Goal: Transaction & Acquisition: Purchase product/service

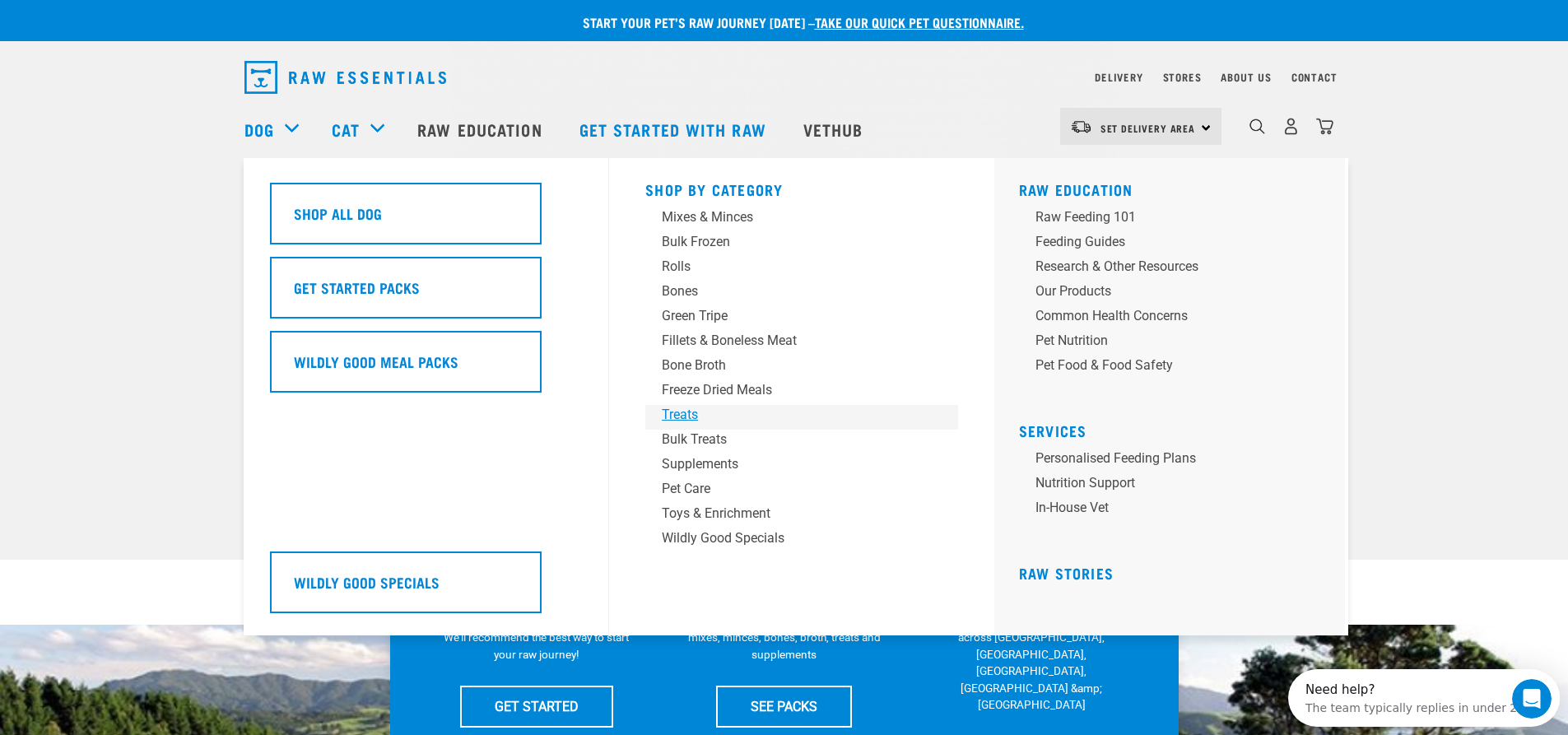
click at [689, 419] on div "Treats" at bounding box center [790, 415] width 257 height 20
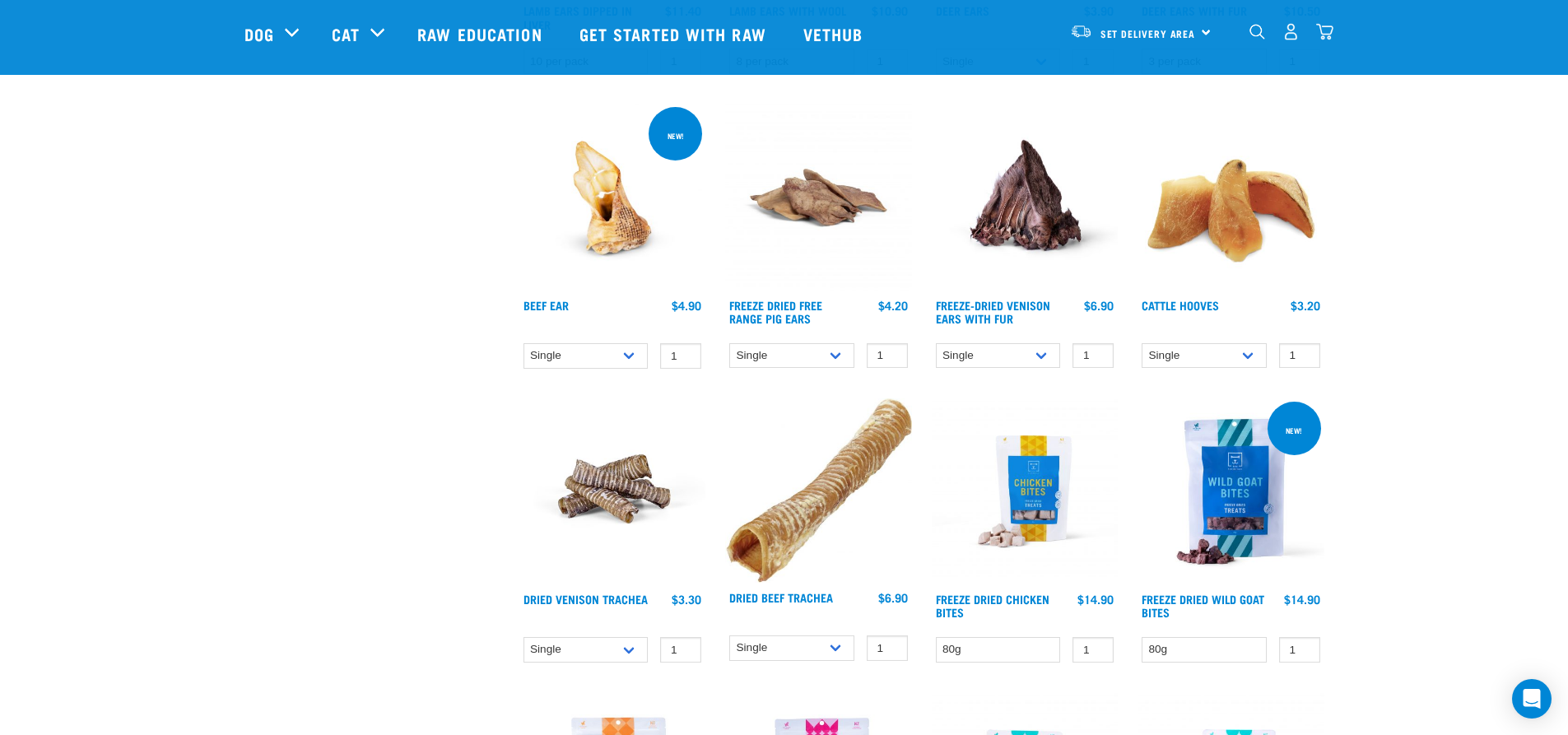
scroll to position [1617, 0]
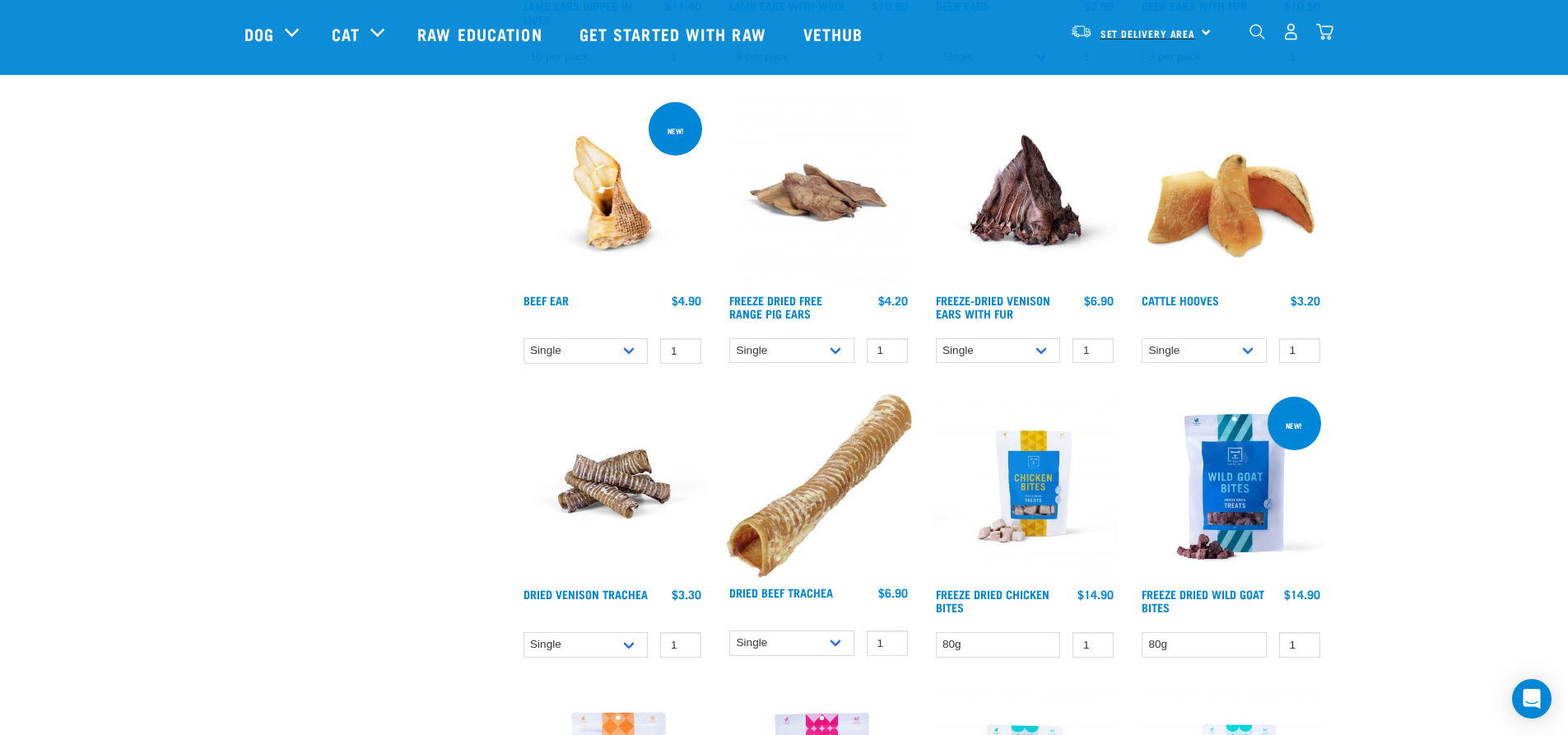
click at [1181, 30] on span "Set Delivery Area" at bounding box center [1148, 33] width 95 height 6
click at [1106, 76] on link "[GEOGRAPHIC_DATA]" at bounding box center [1139, 79] width 158 height 36
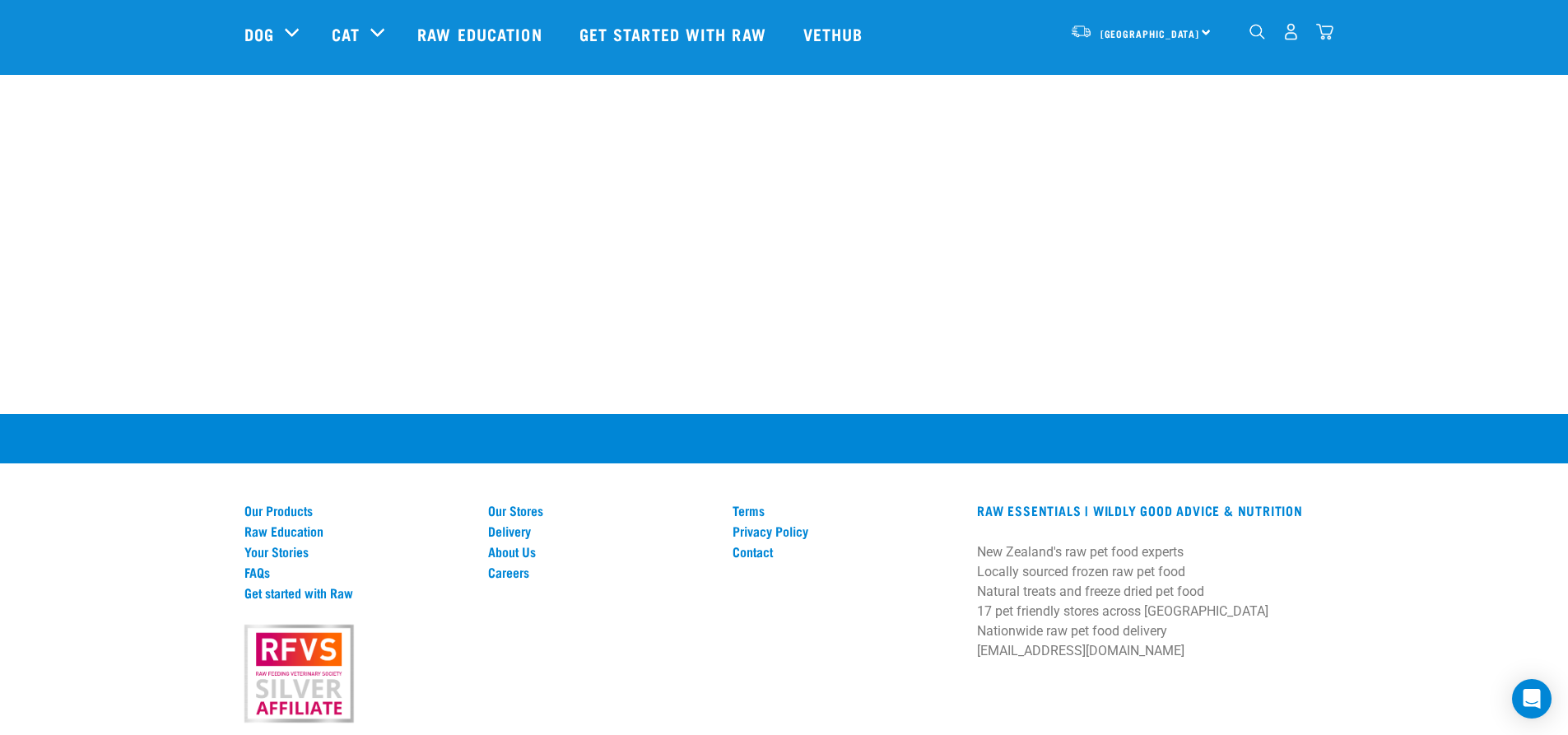
scroll to position [2976, 0]
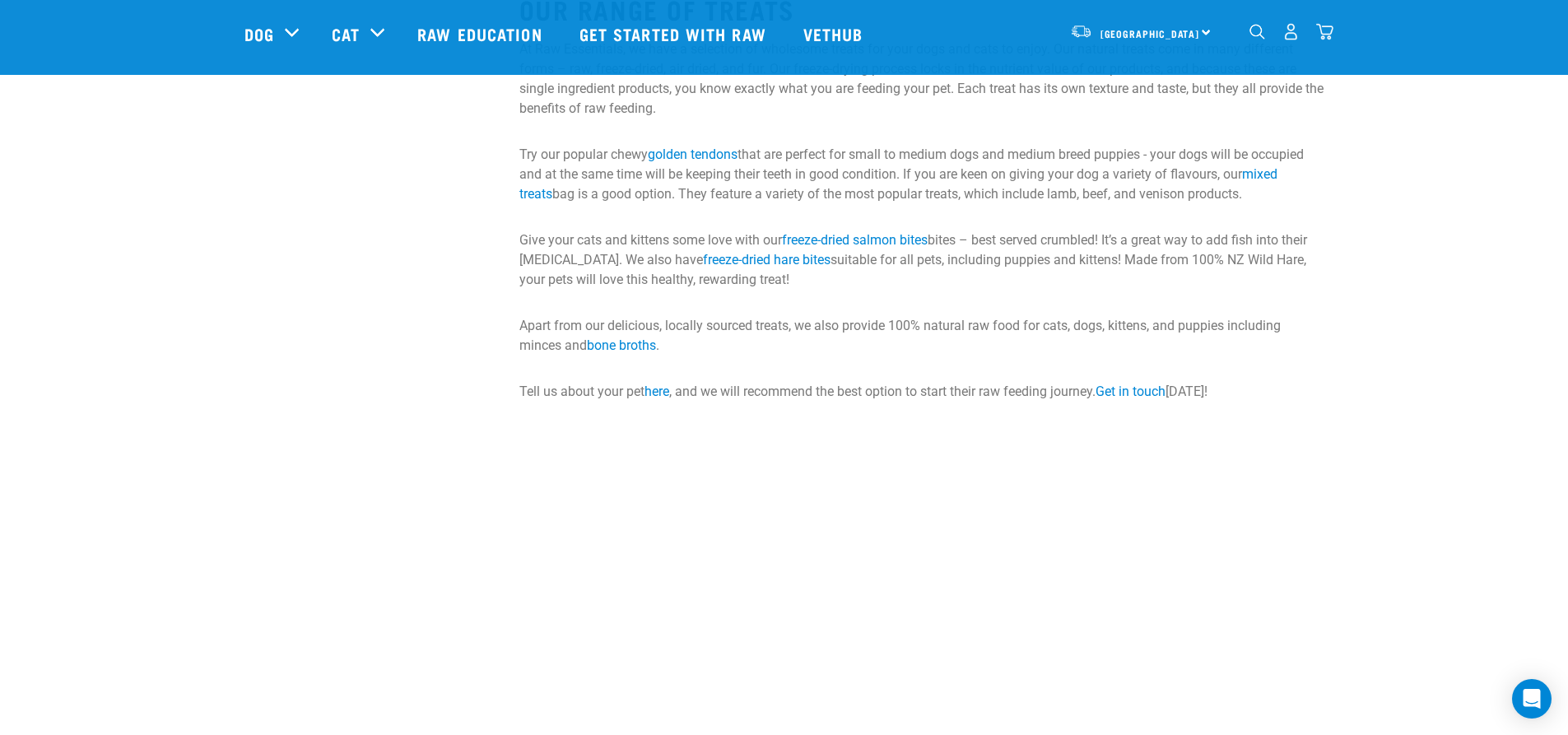
click at [1324, 34] on img "dropdown navigation" at bounding box center [1325, 32] width 17 height 17
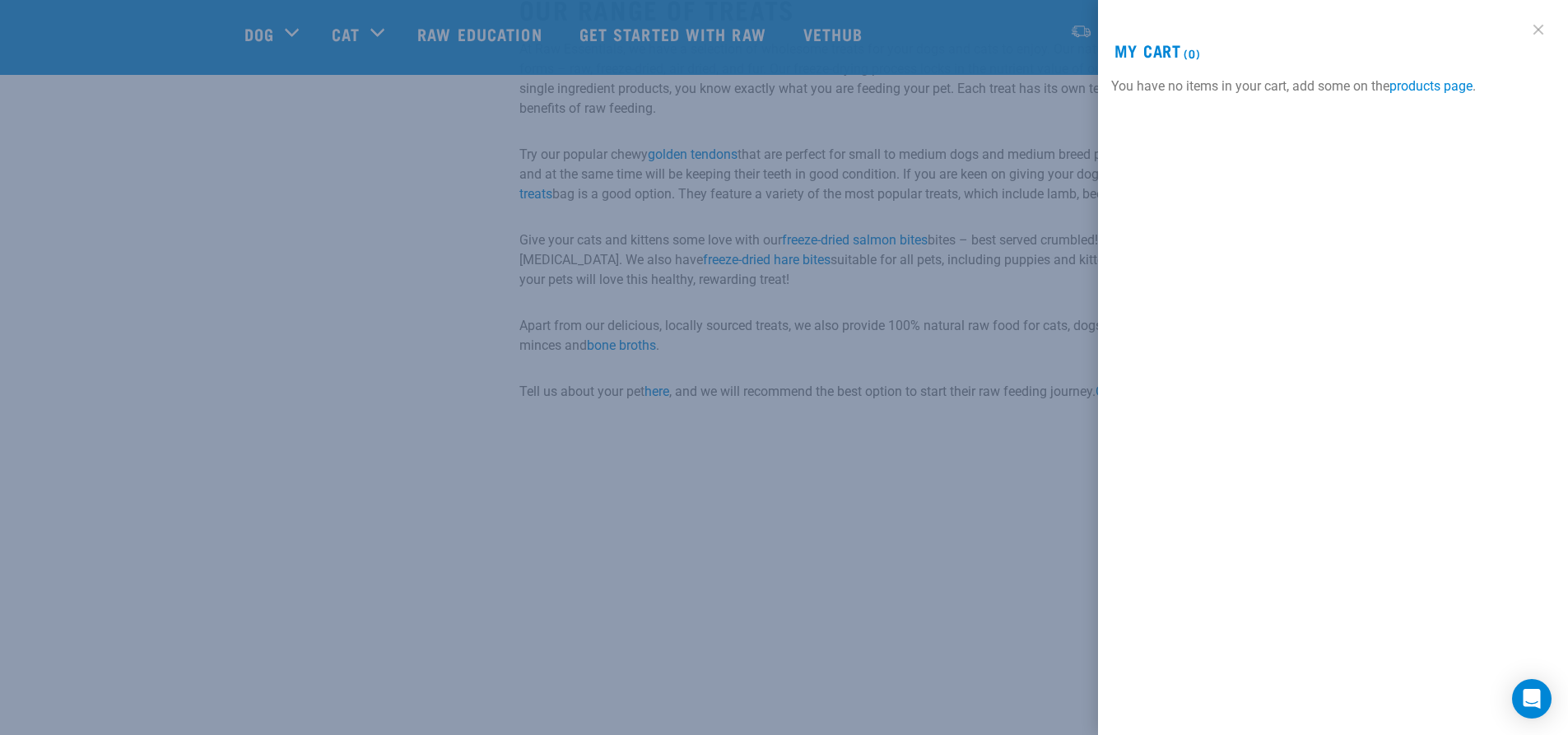
click at [1539, 29] on link at bounding box center [1539, 29] width 26 height 26
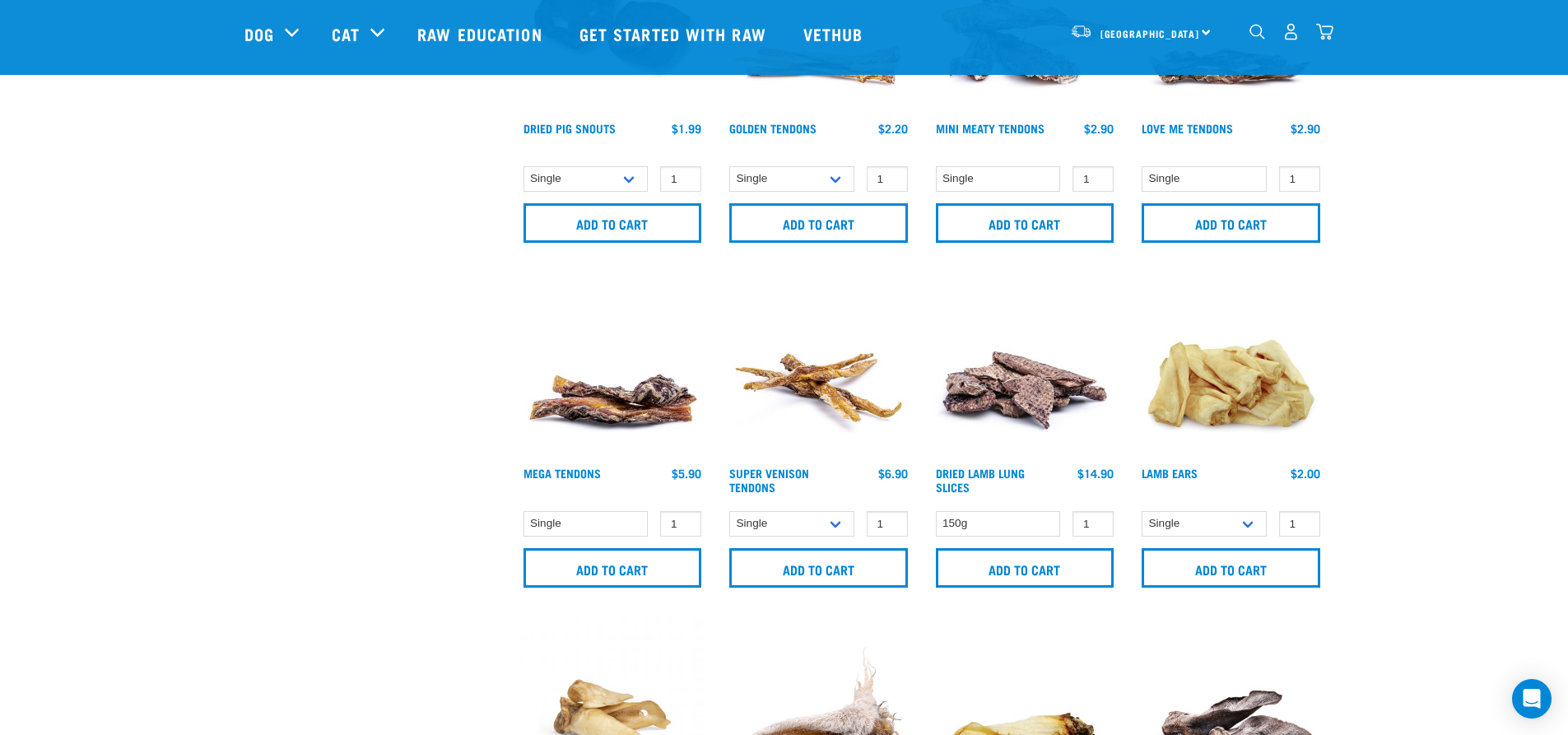
scroll to position [752, 0]
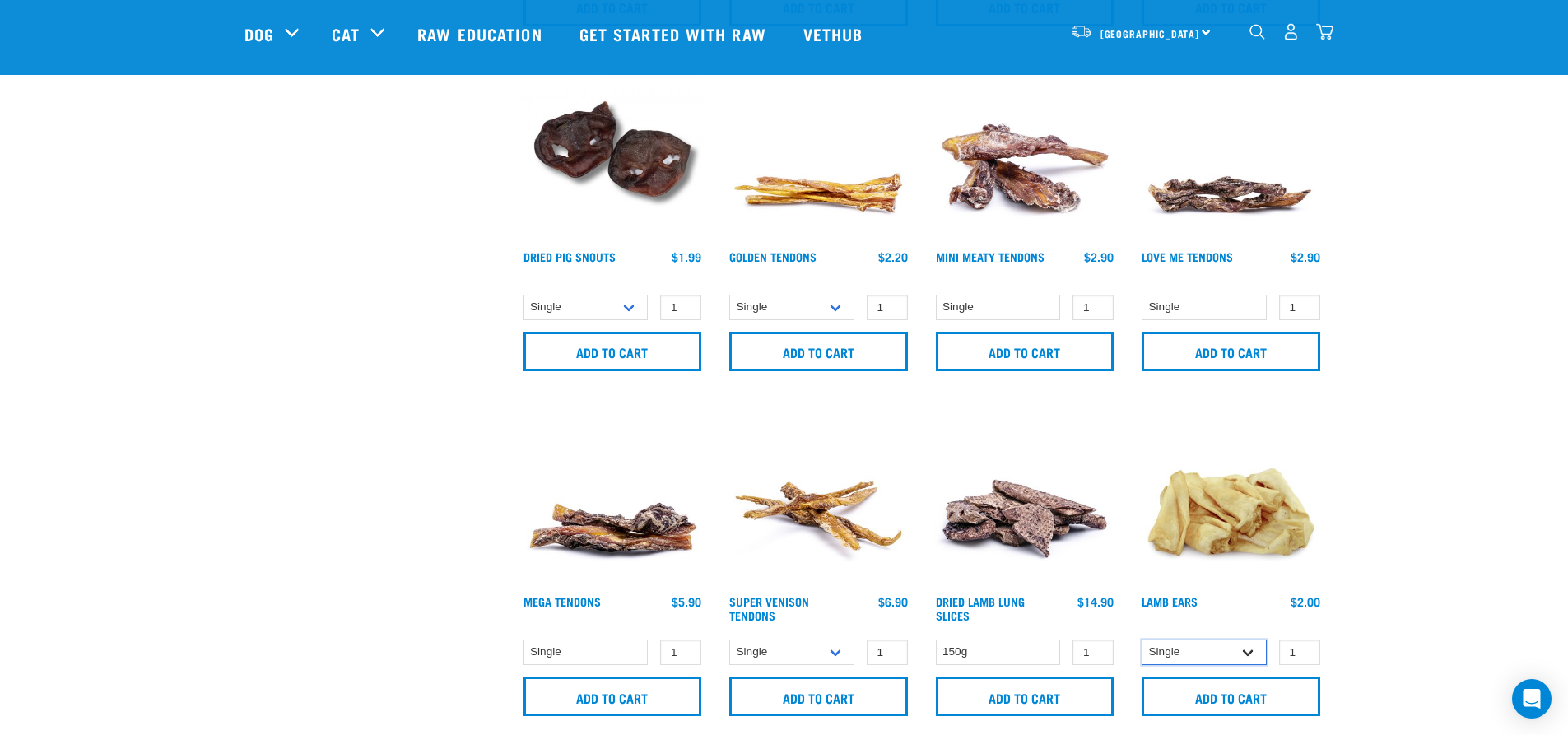
click at [1250, 651] on select "Single 10 per pack 1kg" at bounding box center [1204, 653] width 125 height 26
click at [1142, 640] on select "Single 10 per pack 1kg" at bounding box center [1204, 653] width 125 height 26
click at [1251, 655] on select "Single 10 per pack 1kg" at bounding box center [1204, 653] width 125 height 26
click at [1142, 640] on select "Single 10 per pack 1kg" at bounding box center [1204, 653] width 125 height 26
click at [1253, 654] on select "Single 10 per pack 1kg" at bounding box center [1204, 653] width 125 height 26
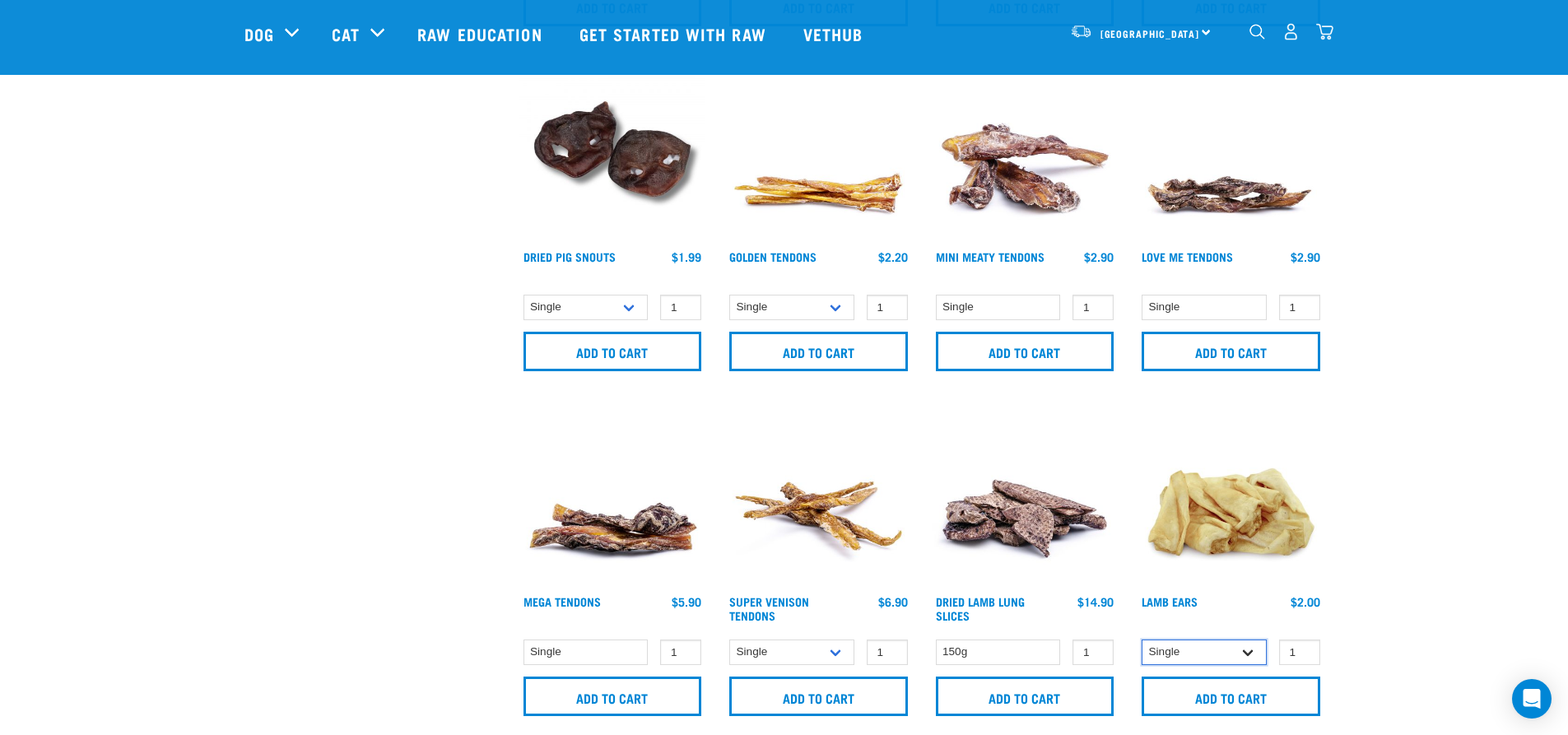
select select "800"
click at [1142, 640] on select "Single 10 per pack 1kg" at bounding box center [1204, 653] width 125 height 26
click at [1237, 703] on input "Add to cart" at bounding box center [1231, 697] width 179 height 40
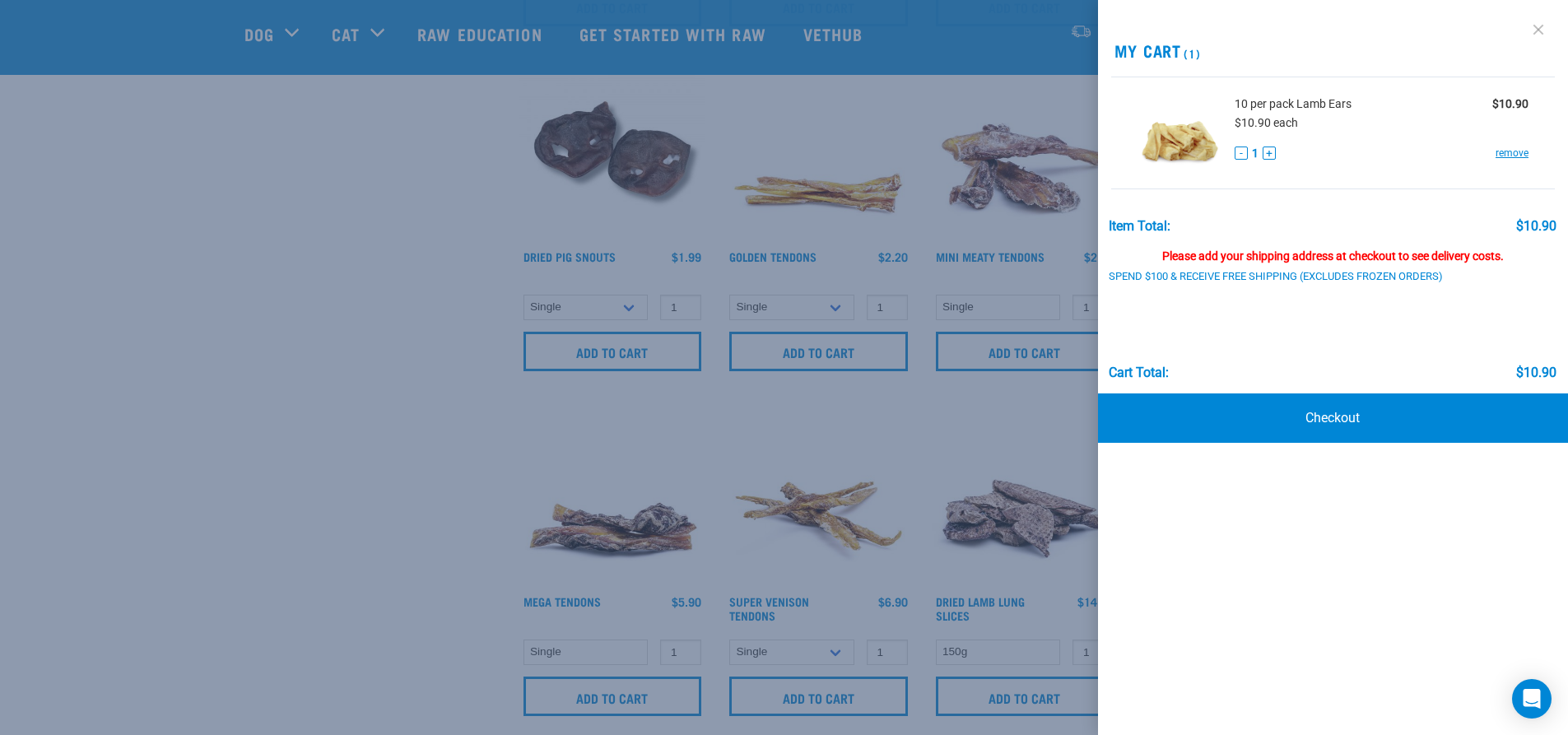
click at [1535, 29] on link at bounding box center [1539, 29] width 26 height 26
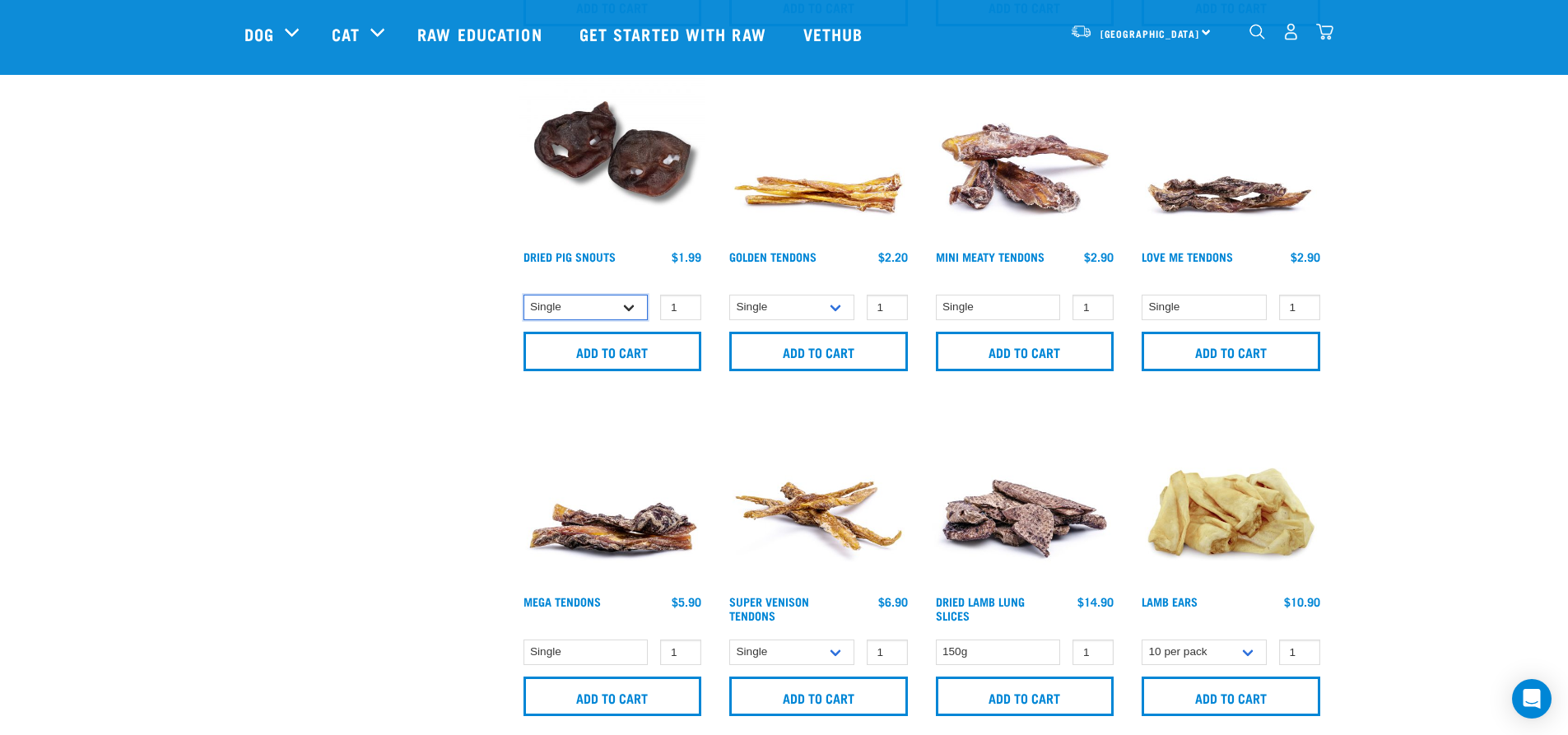
click at [628, 307] on select "Single 10 per pack 25 per pack" at bounding box center [586, 308] width 125 height 26
select select "443097"
click at [524, 295] on select "Single 10 per pack 25 per pack" at bounding box center [586, 308] width 125 height 26
click at [609, 353] on input "Add to cart" at bounding box center [613, 352] width 179 height 40
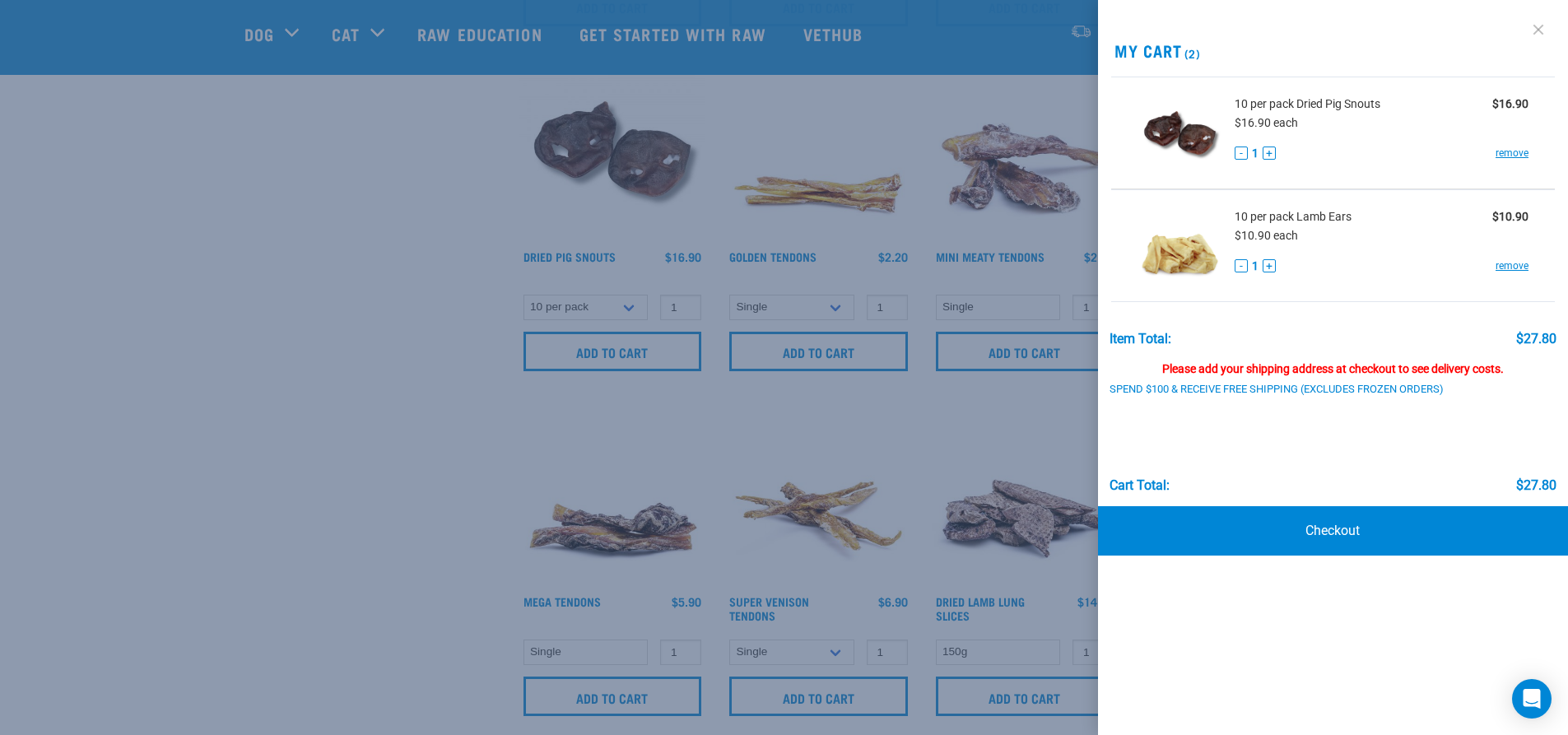
click at [1538, 22] on link at bounding box center [1539, 29] width 26 height 26
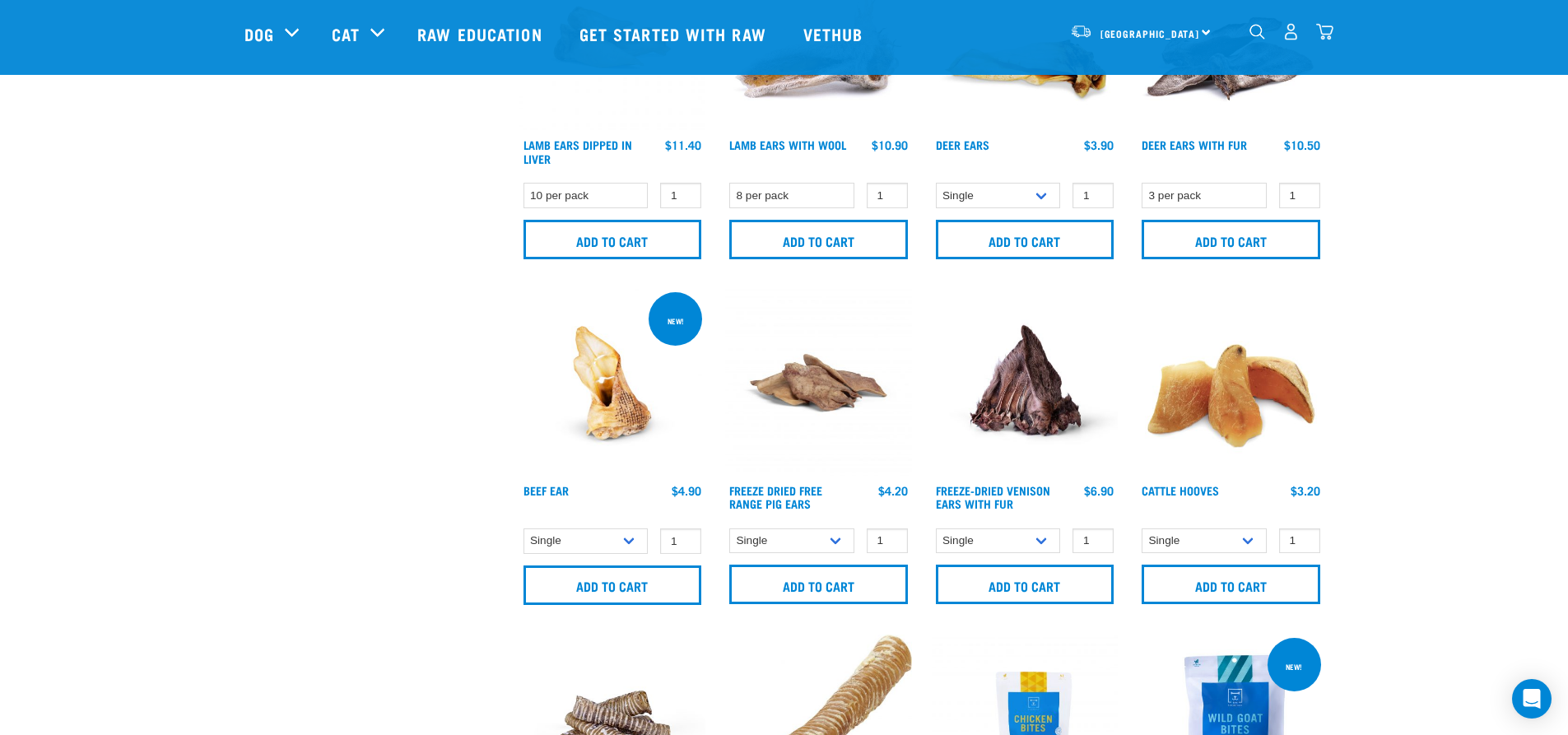
scroll to position [1565, 0]
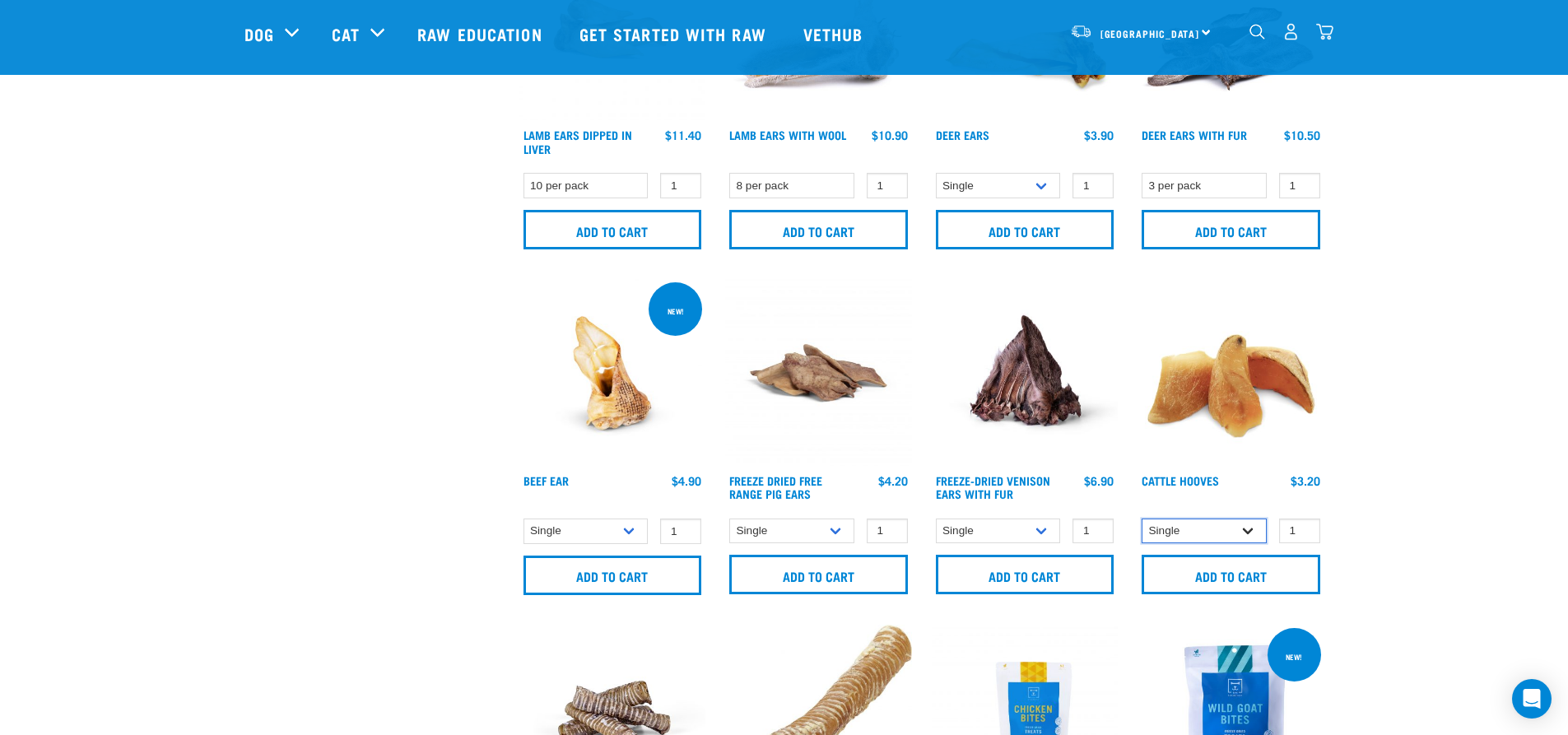
click at [1249, 527] on select "Single 10 per pack Bulk (30 pack)" at bounding box center [1204, 532] width 125 height 26
click at [1142, 519] on select "Single 10 per pack Bulk (30 pack)" at bounding box center [1204, 532] width 125 height 26
click at [1249, 534] on select "Single 10 per pack Bulk (30 pack)" at bounding box center [1204, 532] width 125 height 26
select select "691"
click at [1142, 519] on select "Single 10 per pack Bulk (30 pack)" at bounding box center [1204, 532] width 125 height 26
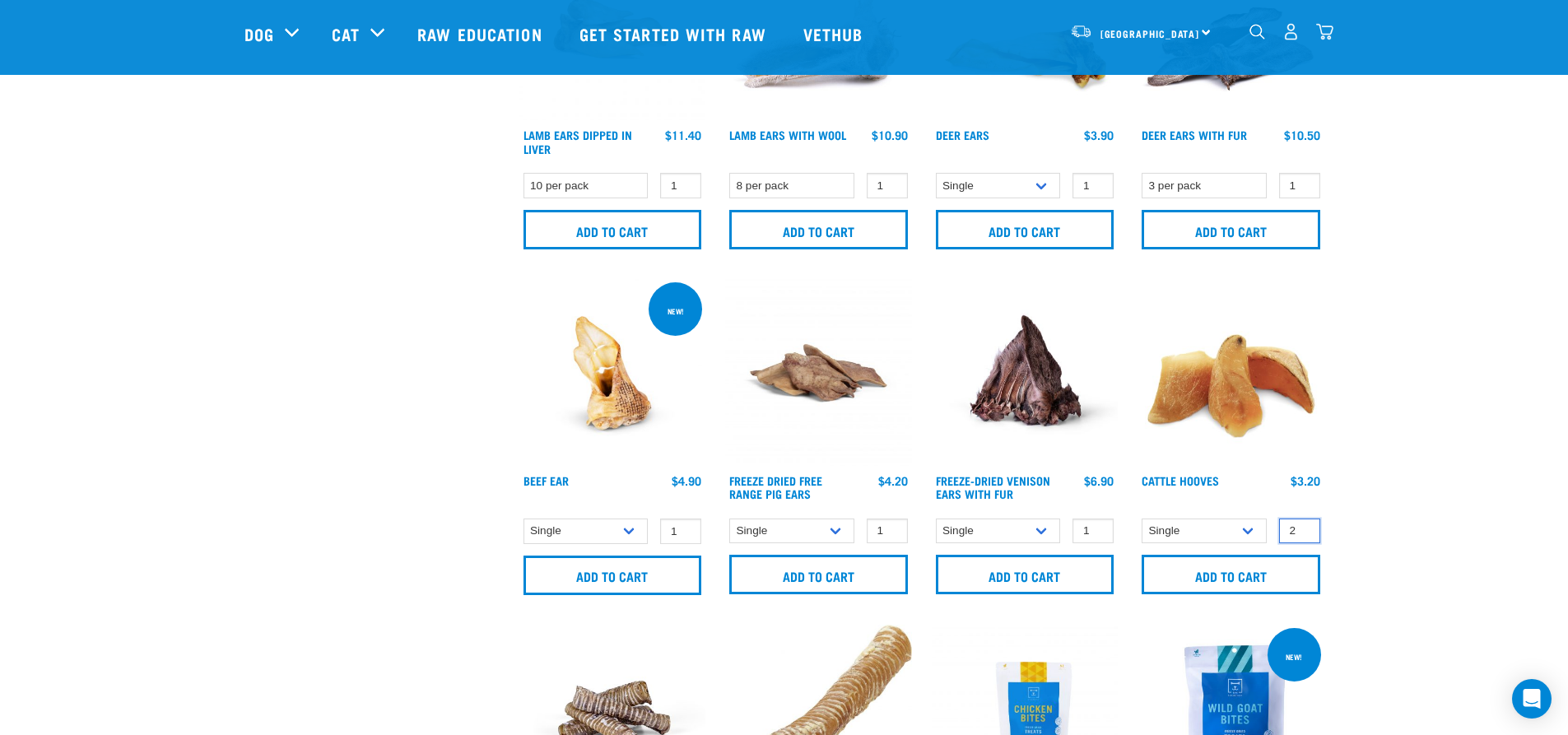
click at [1303, 527] on input "2" at bounding box center [1300, 532] width 41 height 26
click at [1303, 527] on input "3" at bounding box center [1300, 532] width 41 height 26
type input "4"
click at [1303, 527] on input "4" at bounding box center [1300, 532] width 41 height 26
click at [1253, 583] on input "Add to cart" at bounding box center [1231, 575] width 179 height 40
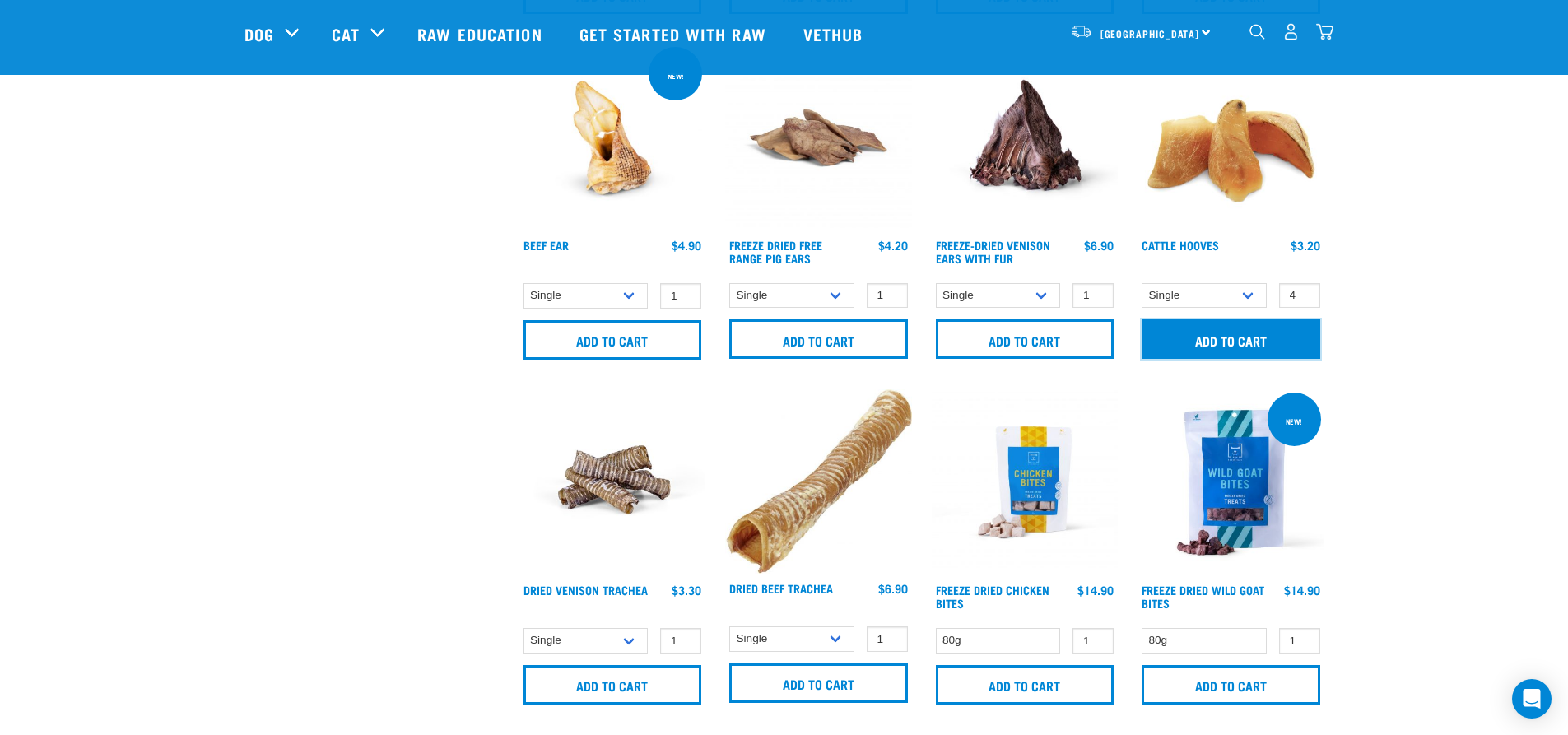
scroll to position [1977, 0]
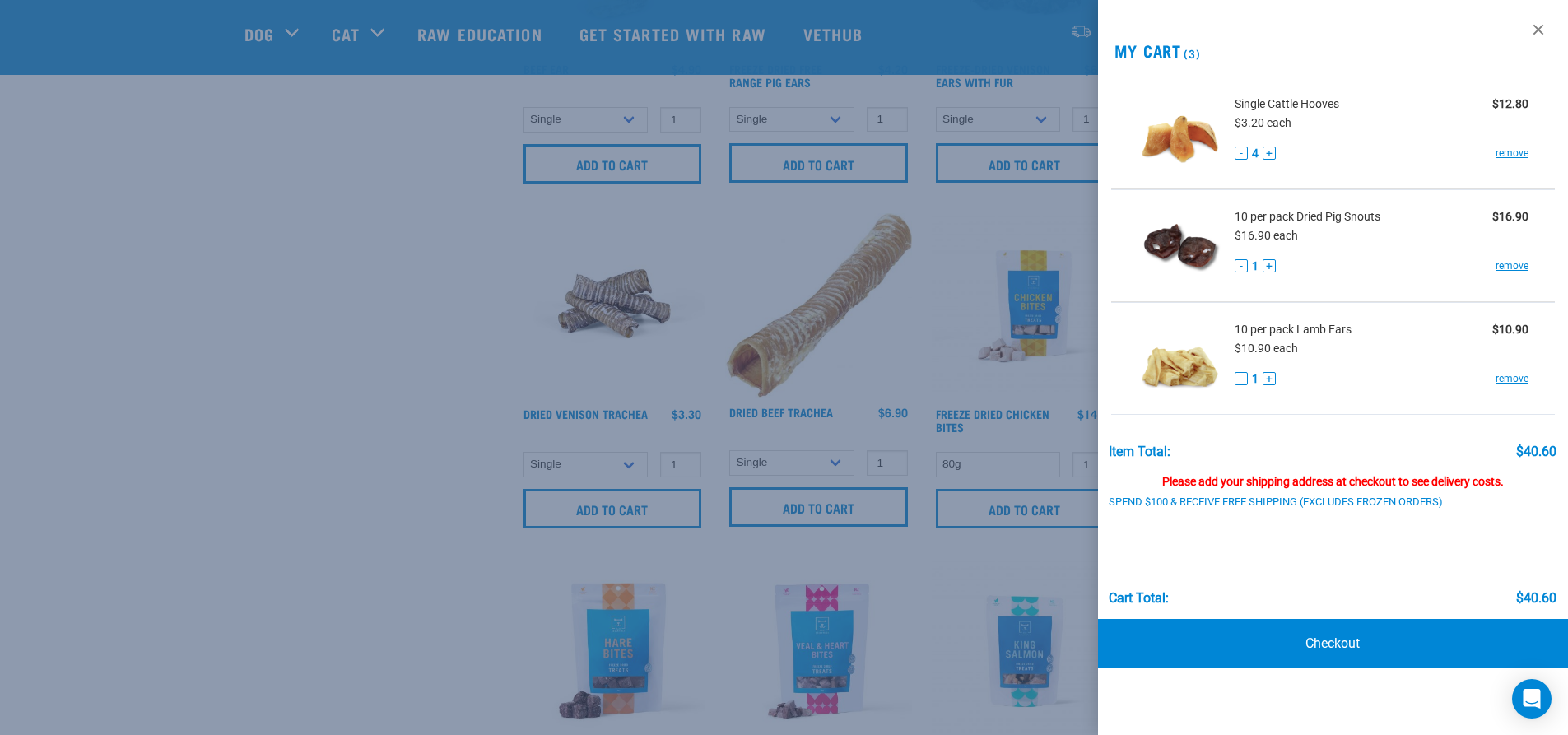
drag, startPoint x: 1533, startPoint y: 26, endPoint x: 1505, endPoint y: 46, distance: 34.4
click at [1533, 26] on link at bounding box center [1539, 29] width 26 height 26
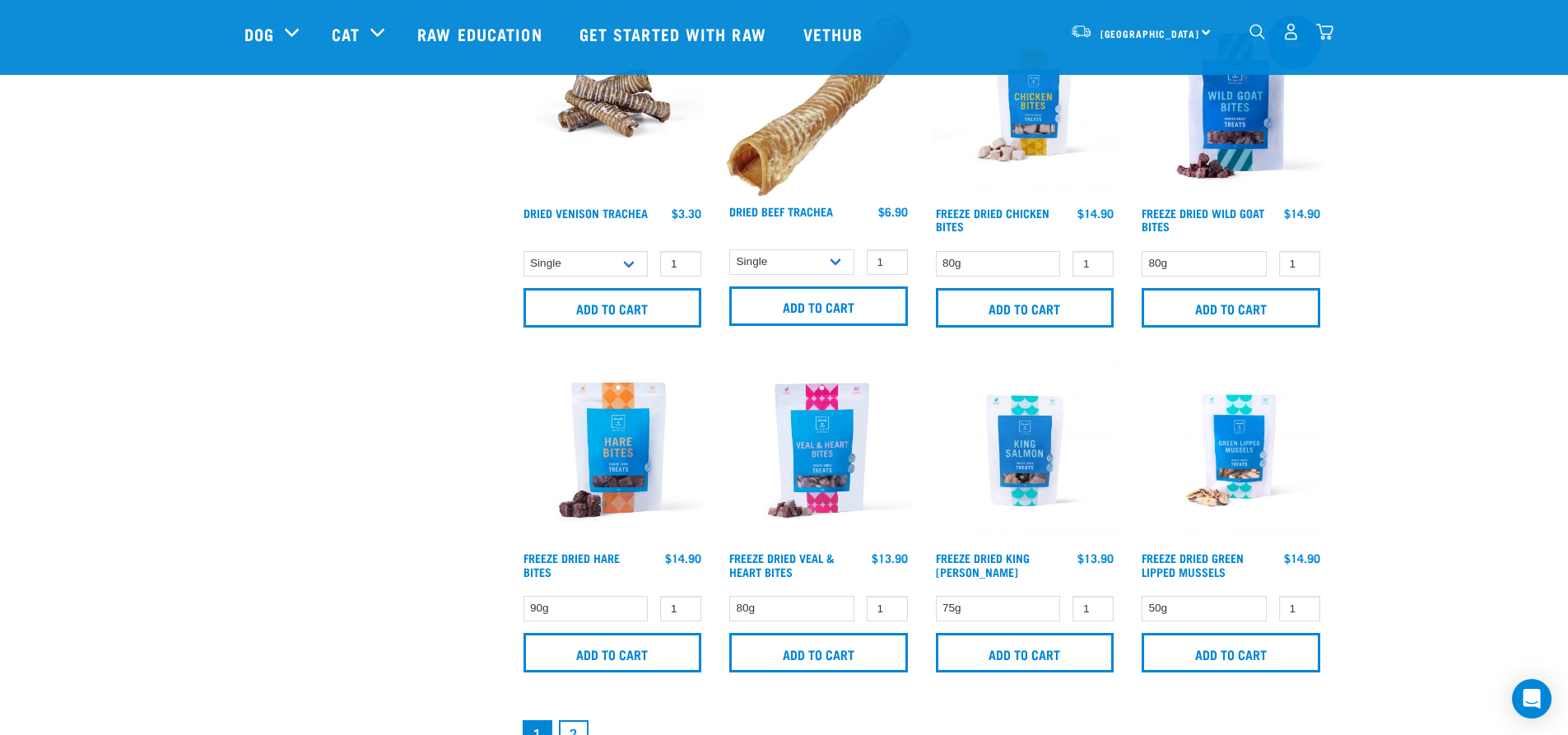
scroll to position [2470, 0]
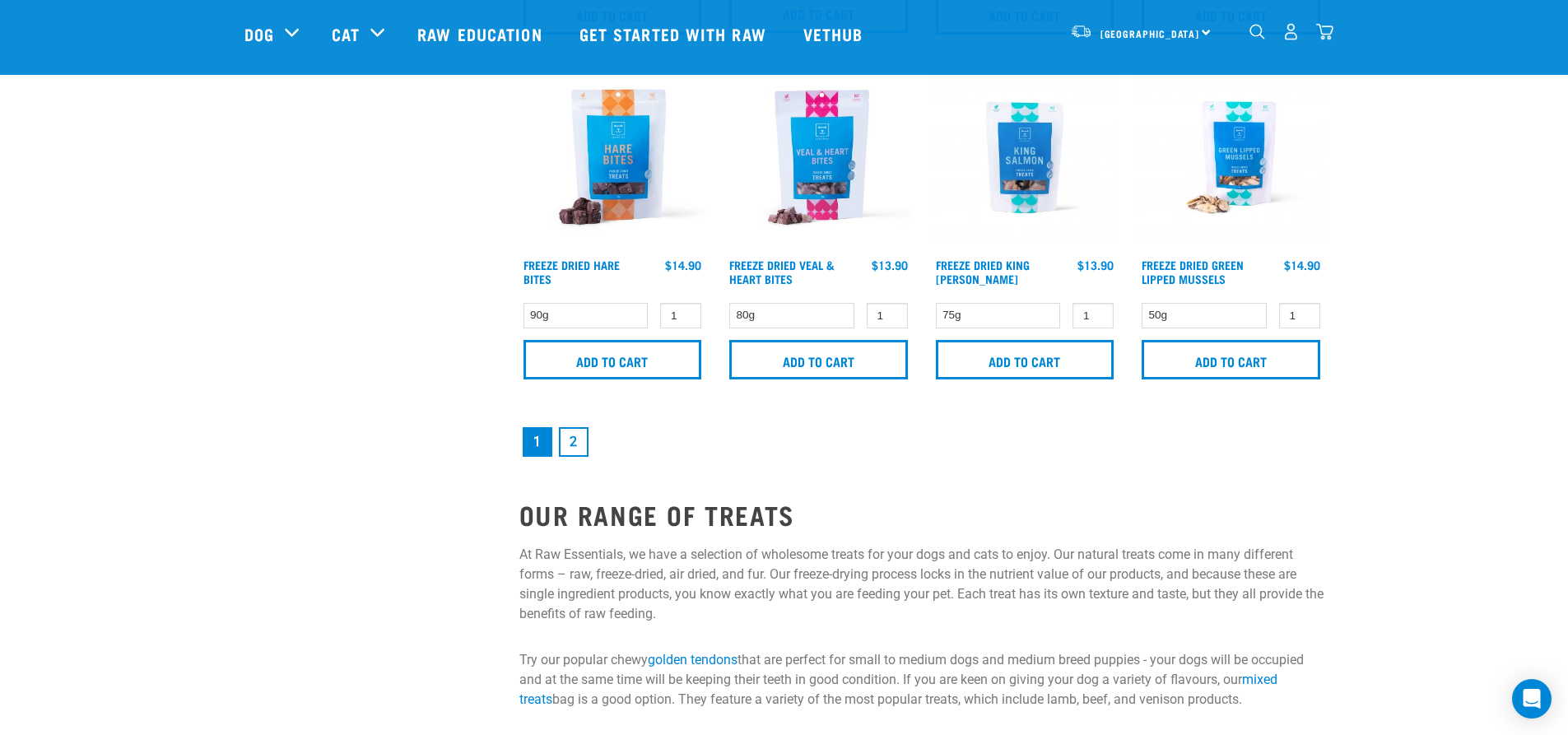
click at [570, 441] on link "2" at bounding box center [574, 442] width 29 height 29
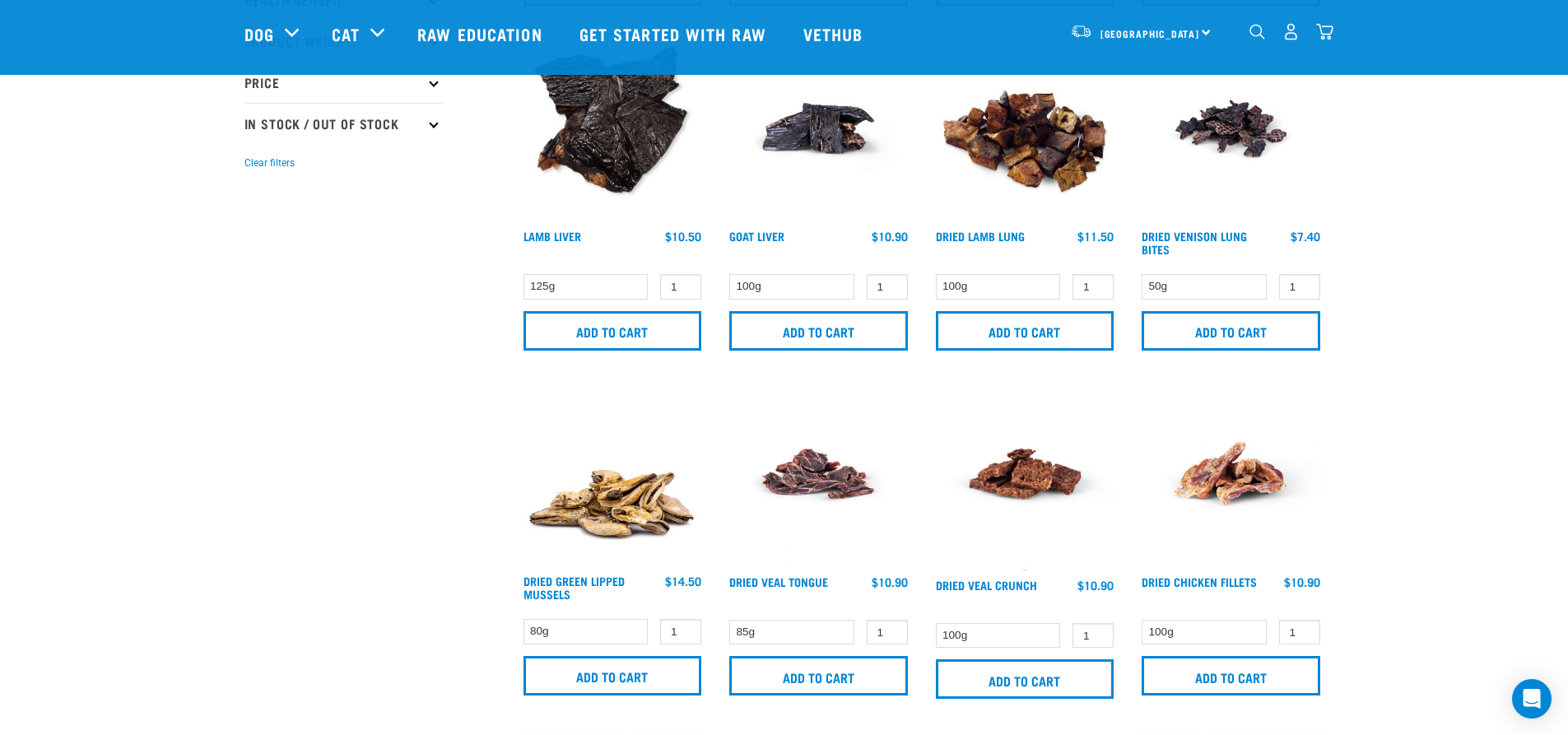
scroll to position [412, 0]
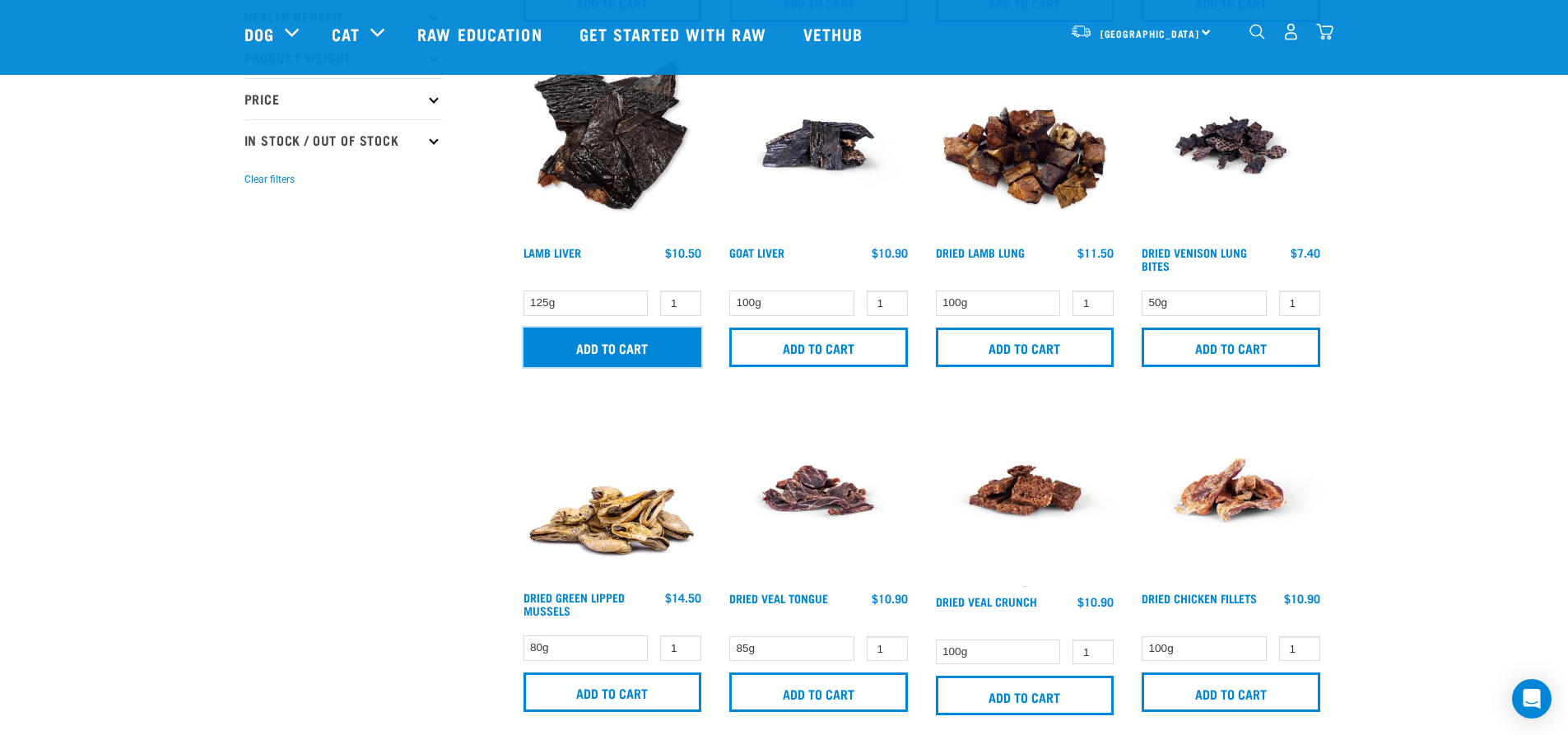
click at [607, 347] on input "Add to cart" at bounding box center [613, 348] width 179 height 40
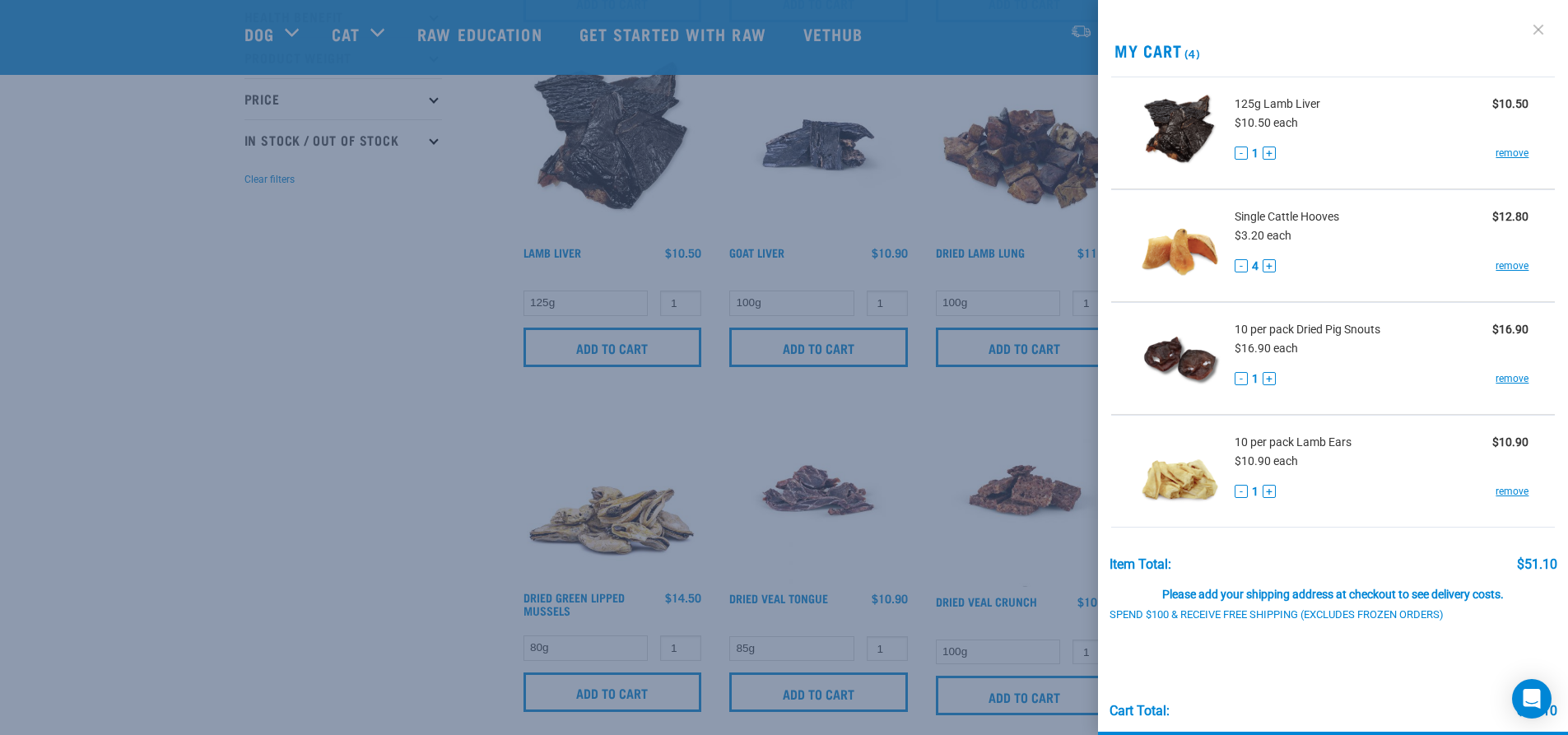
click at [1526, 31] on link at bounding box center [1539, 29] width 26 height 26
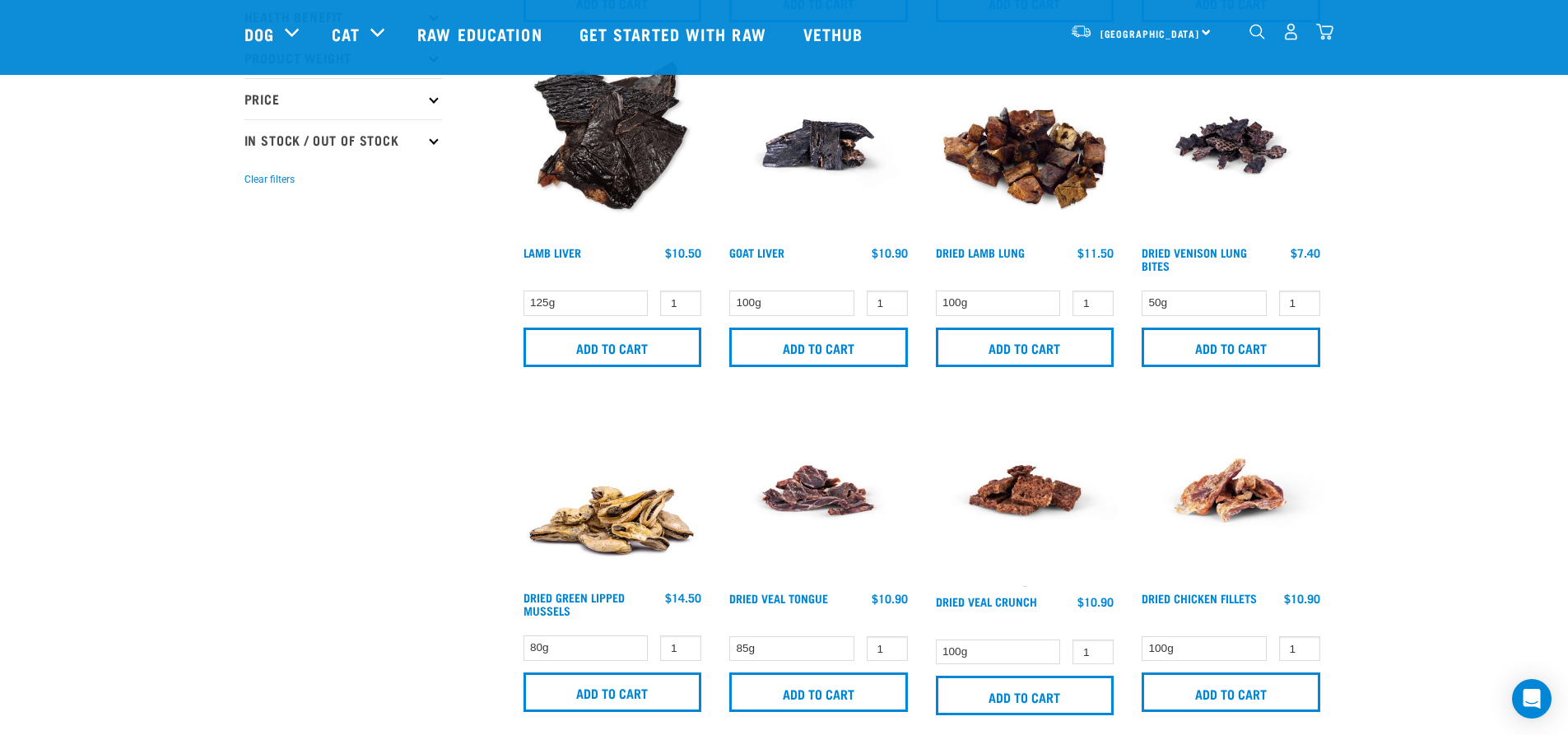
click at [1206, 29] on div "North Island North Island South Island" at bounding box center [1141, 31] width 162 height 37
click at [1116, 74] on link "[GEOGRAPHIC_DATA]" at bounding box center [1139, 79] width 158 height 36
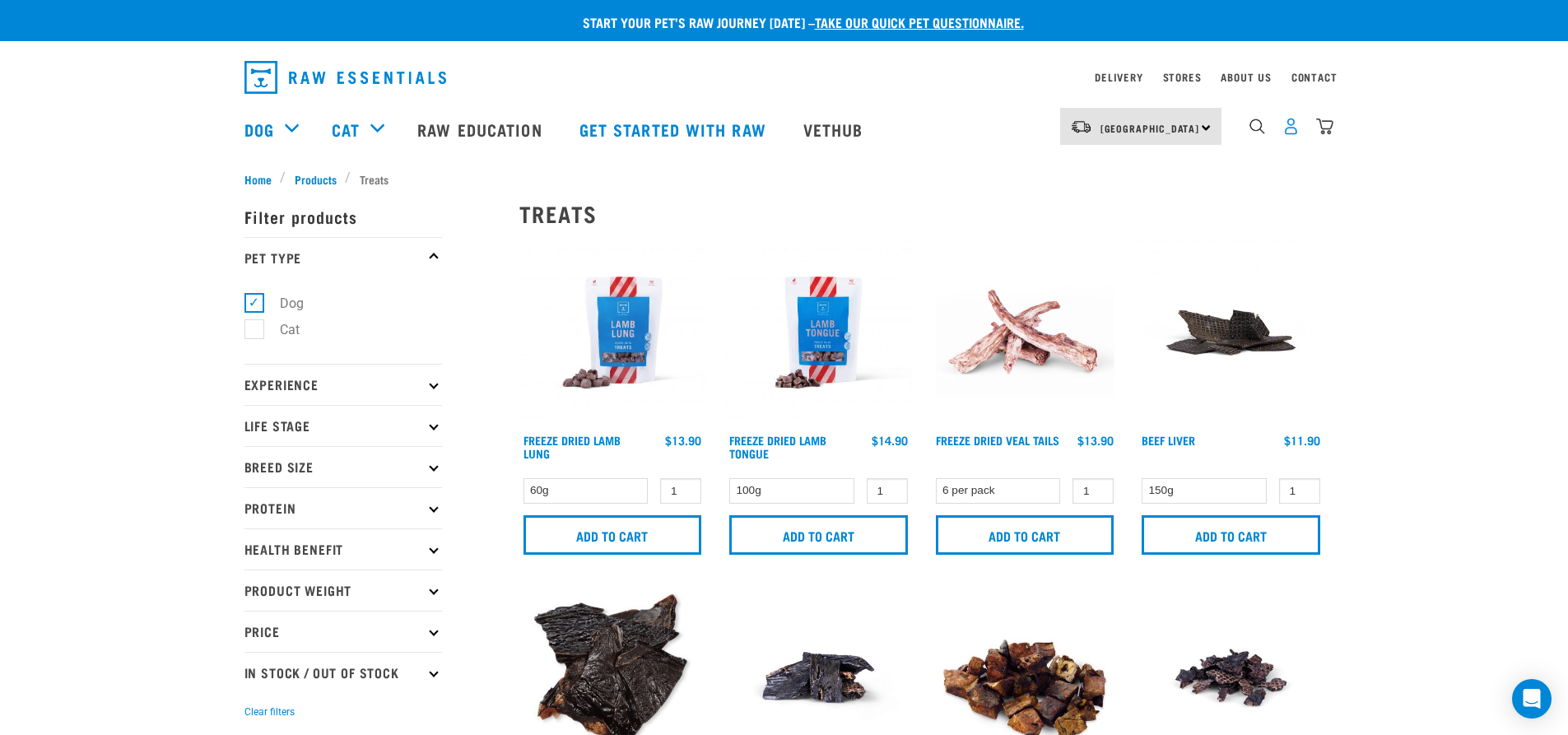
click at [1287, 130] on img "dropdown navigation" at bounding box center [1291, 126] width 17 height 17
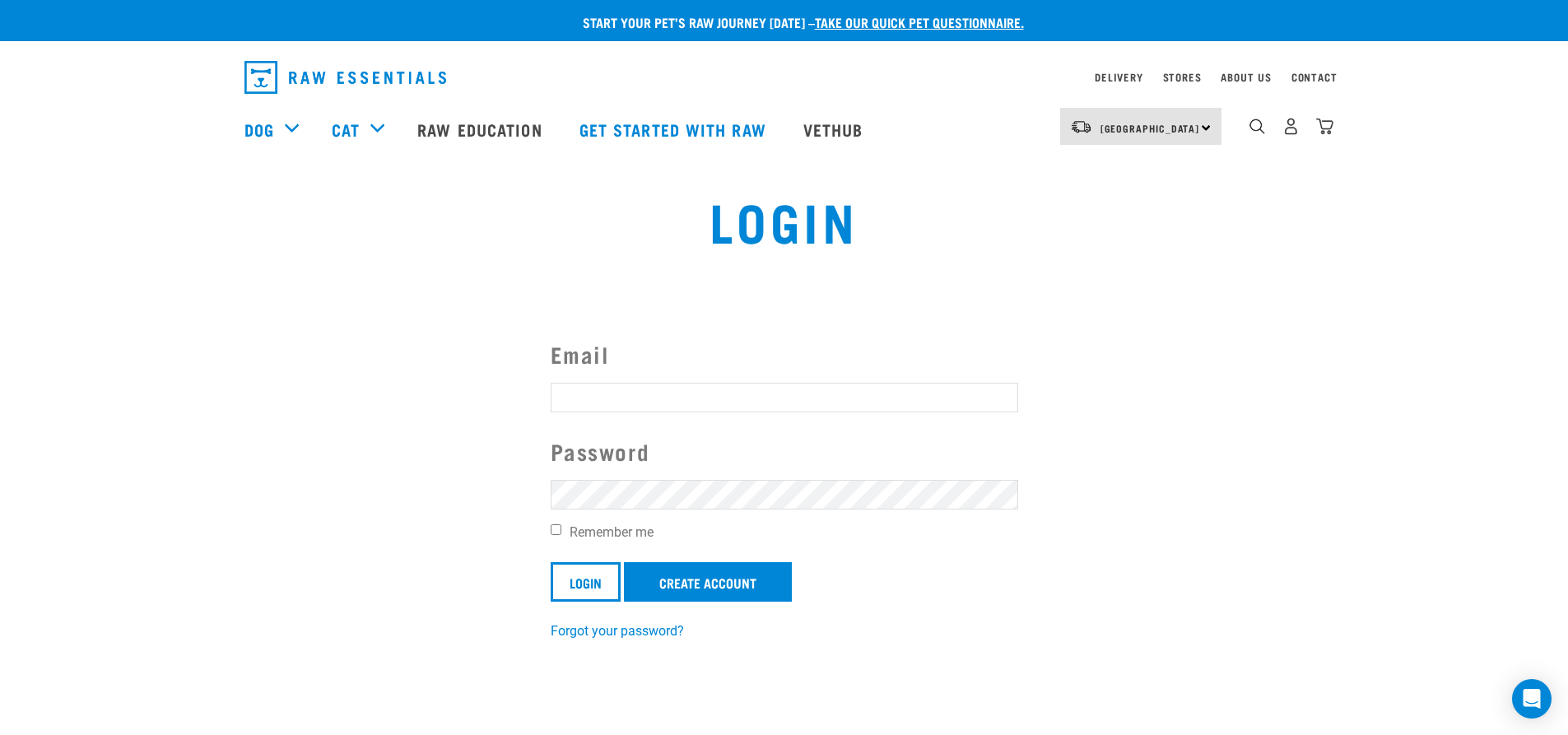
click at [626, 395] on input "Email" at bounding box center [784, 398] width 468 height 29
type input "[EMAIL_ADDRESS][DOMAIN_NAME]"
click at [710, 578] on link "Create Account" at bounding box center [708, 582] width 168 height 40
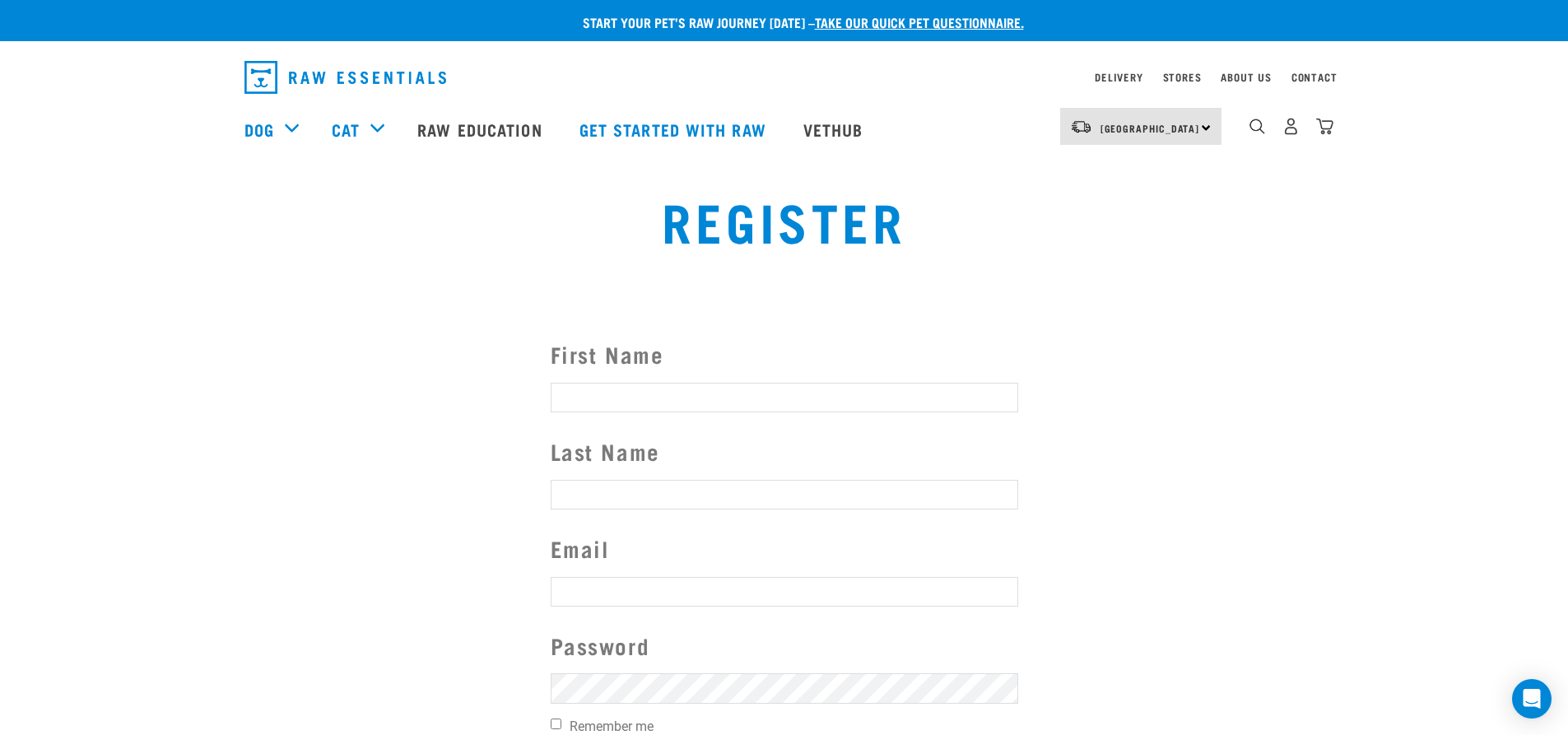
click at [623, 397] on input "First Name" at bounding box center [784, 398] width 468 height 29
type input "Gaynor"
click at [623, 491] on input "Last Name" at bounding box center [784, 495] width 468 height 29
type input "Mills"
click at [603, 585] on input "text" at bounding box center [784, 592] width 468 height 29
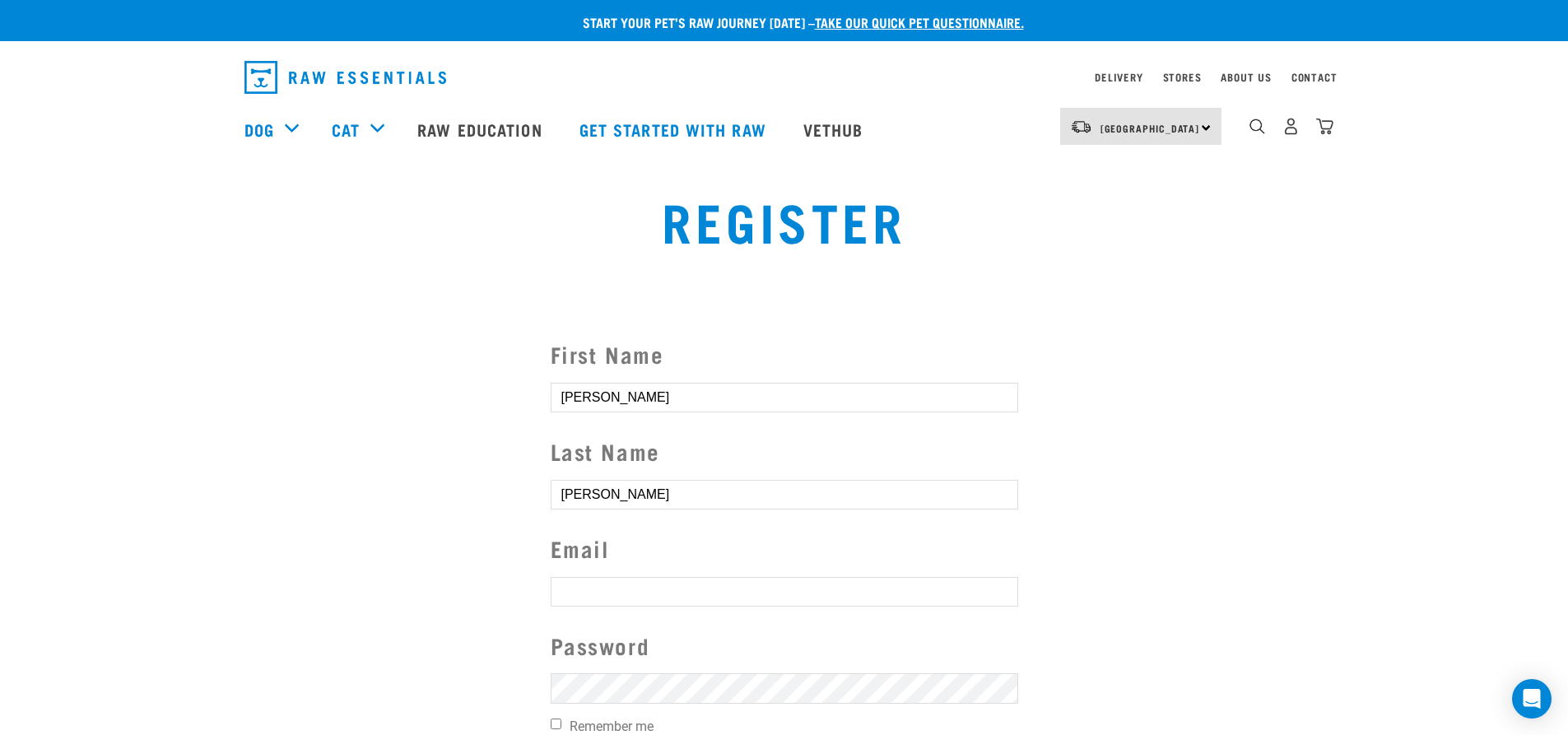
type input "[EMAIL_ADDRESS][DOMAIN_NAME]"
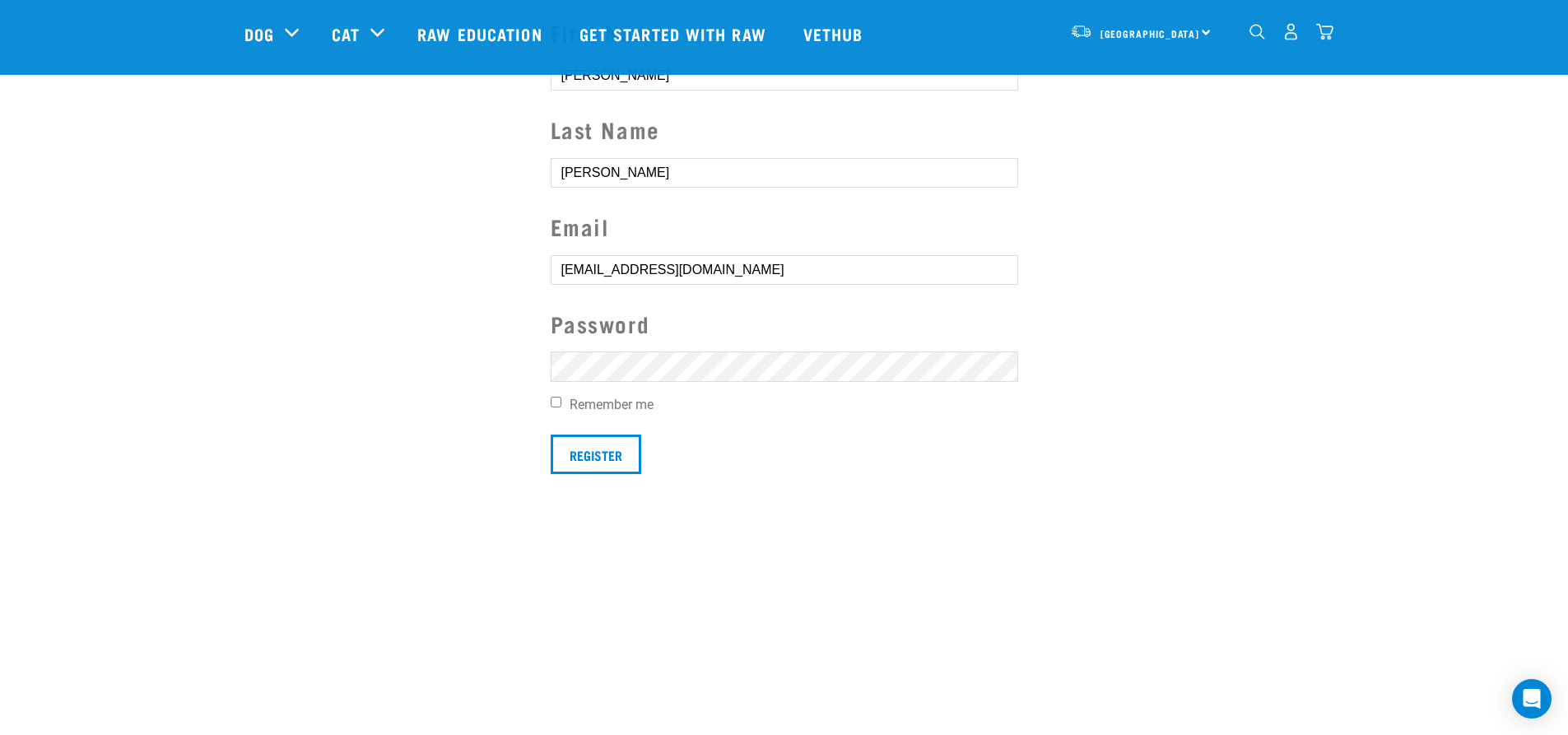
scroll to position [247, 0]
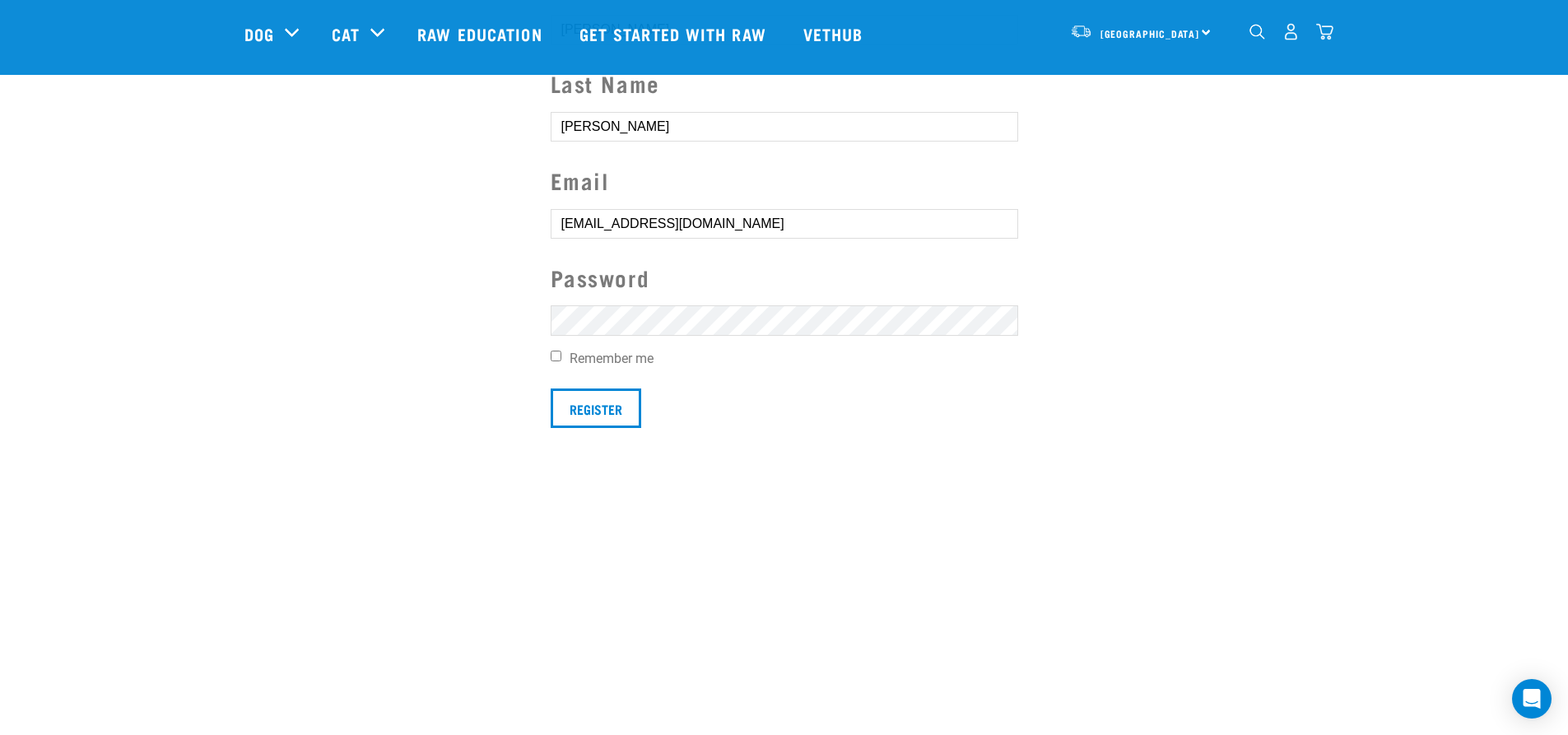
click at [556, 356] on input "Remember me" at bounding box center [556, 356] width 10 height 10
checkbox input "true"
click at [576, 400] on input "Register" at bounding box center [596, 409] width 91 height 40
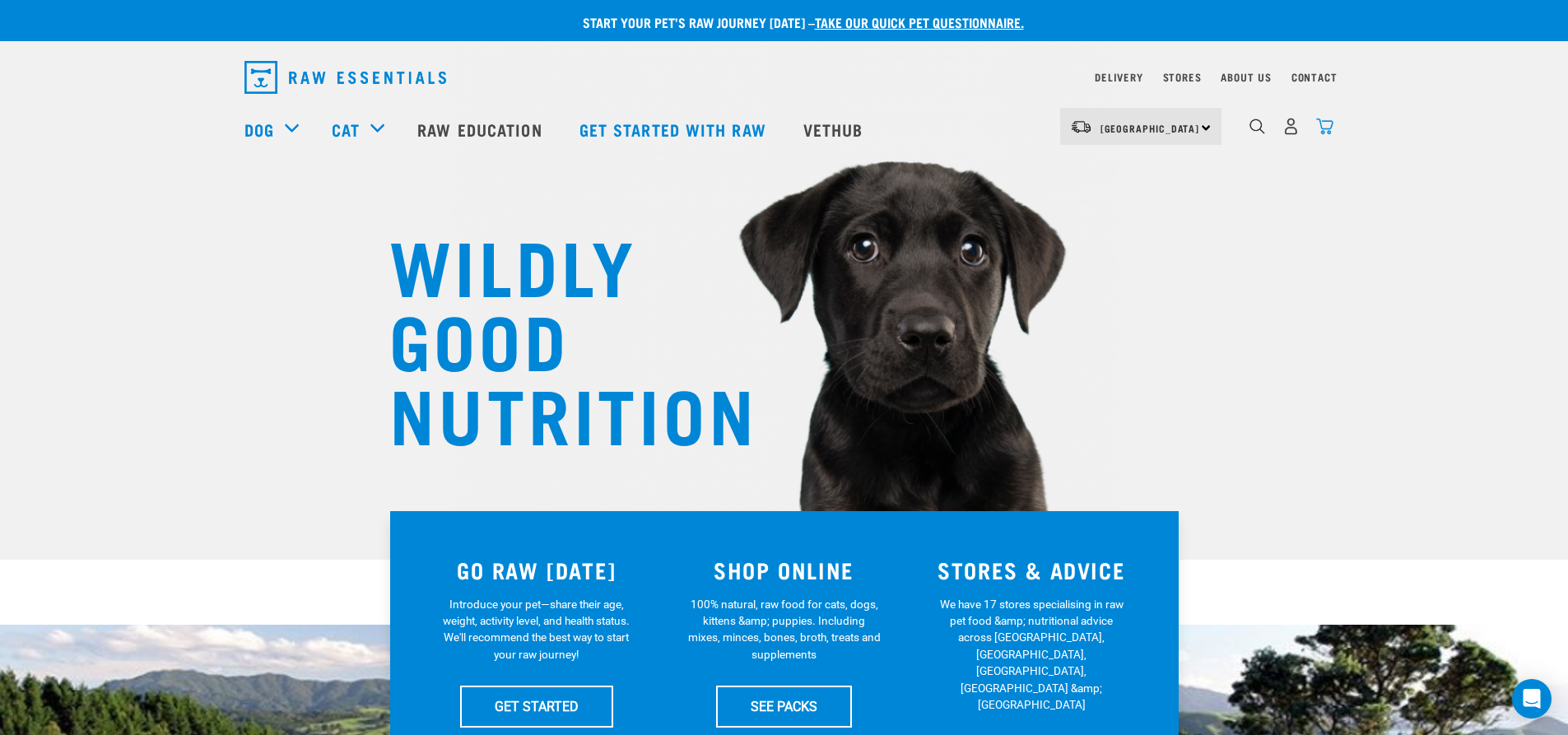
click at [1332, 128] on img "dropdown navigation" at bounding box center [1325, 126] width 17 height 17
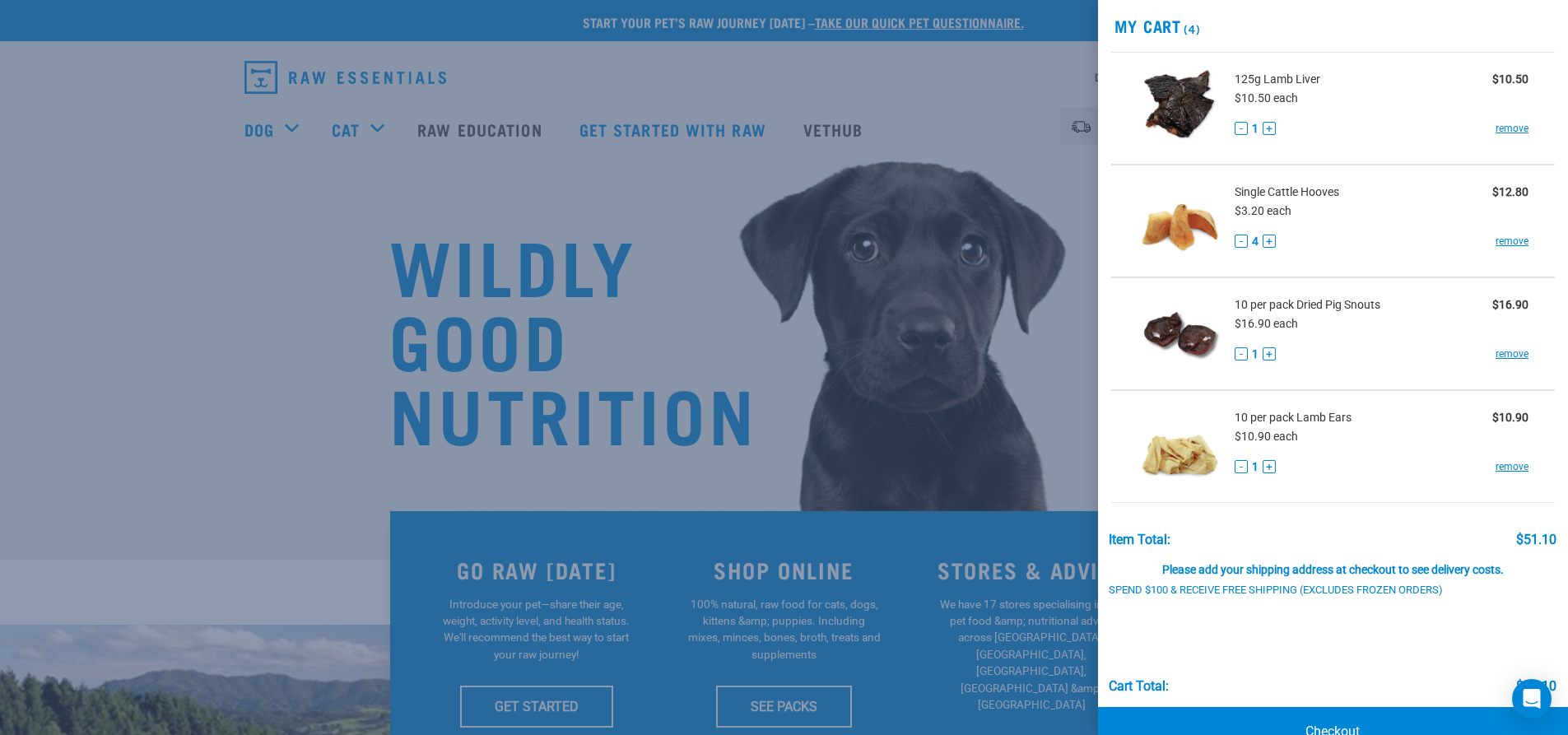
scroll to position [95, 0]
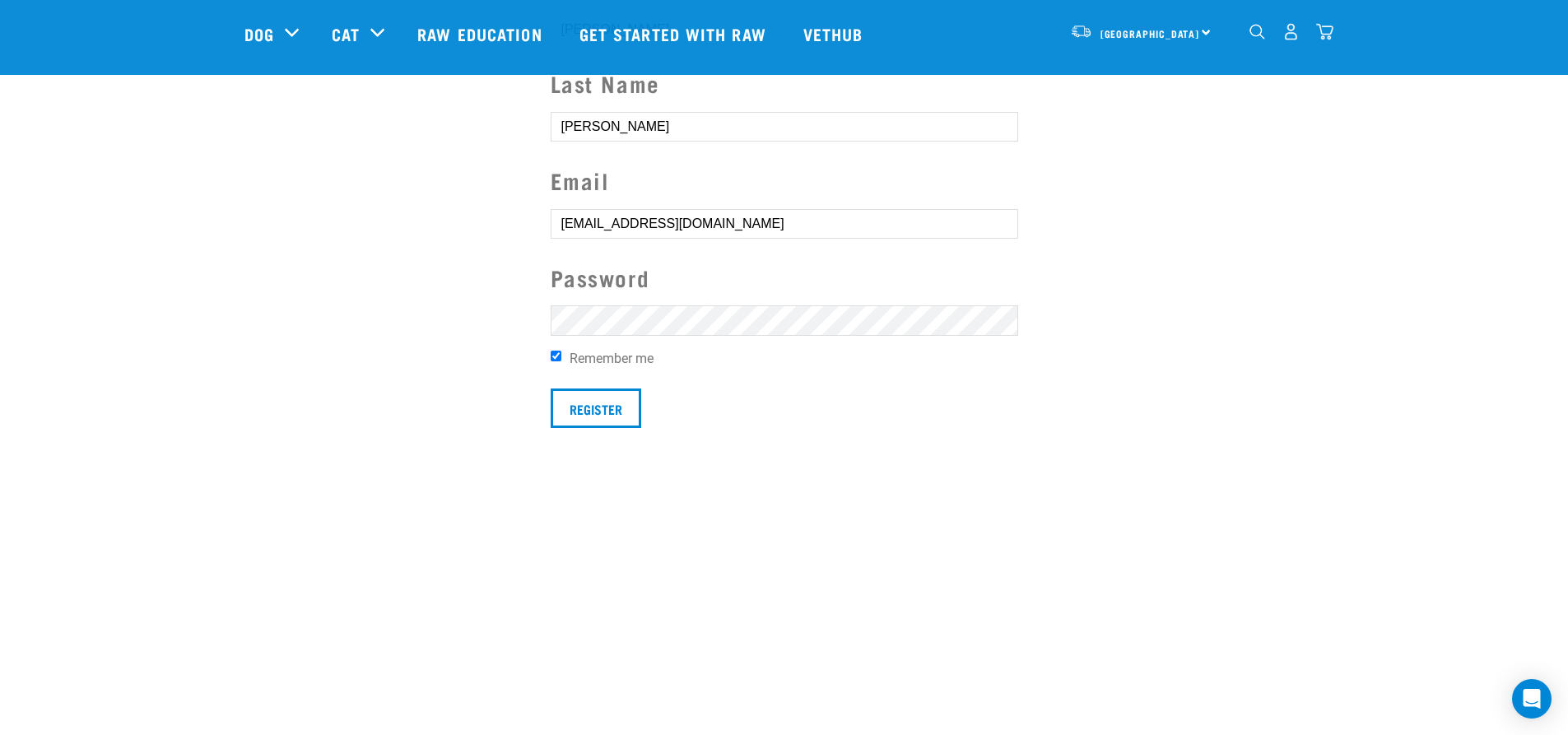
click at [1332, 36] on img "dropdown navigation" at bounding box center [1325, 32] width 17 height 17
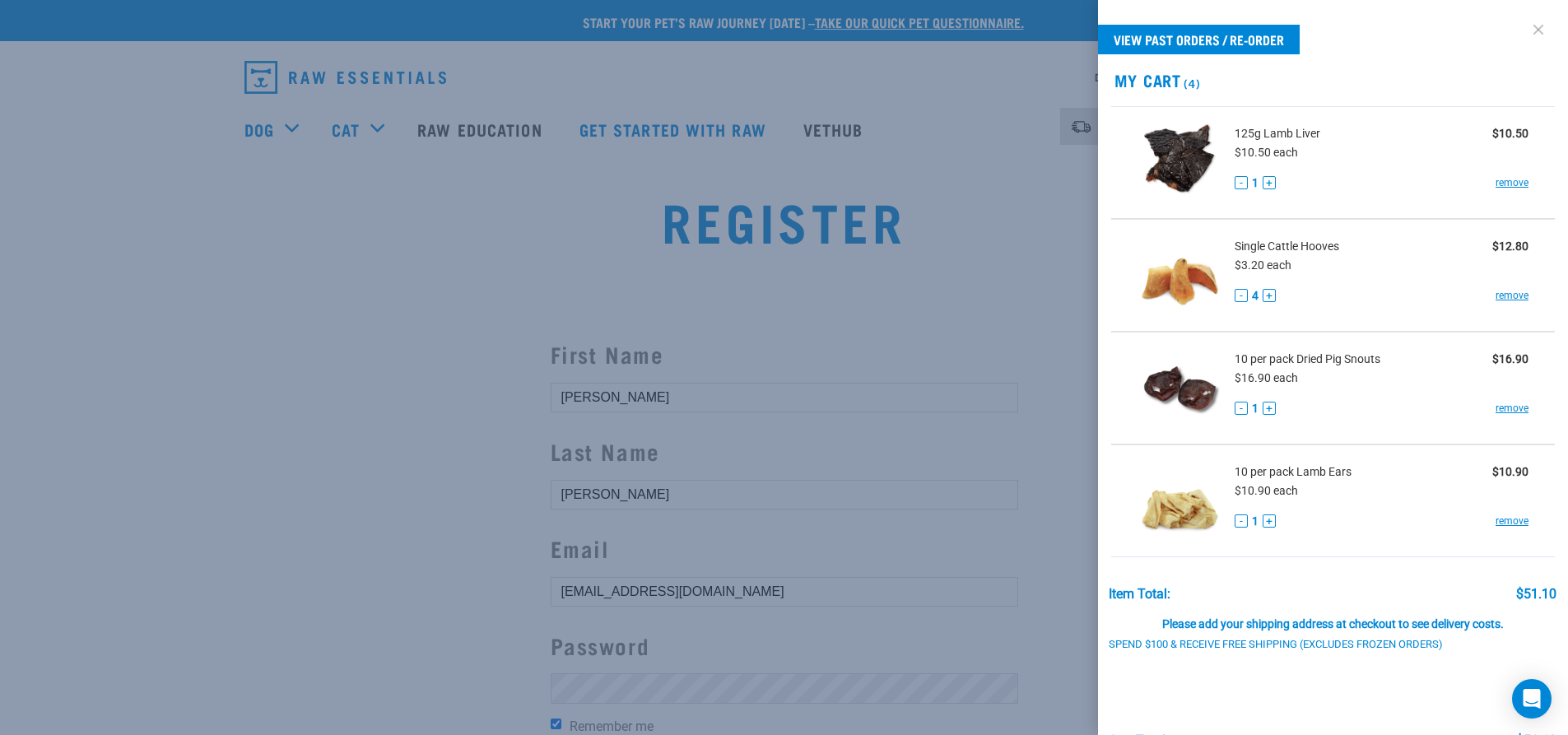
click at [1526, 29] on link at bounding box center [1539, 29] width 26 height 26
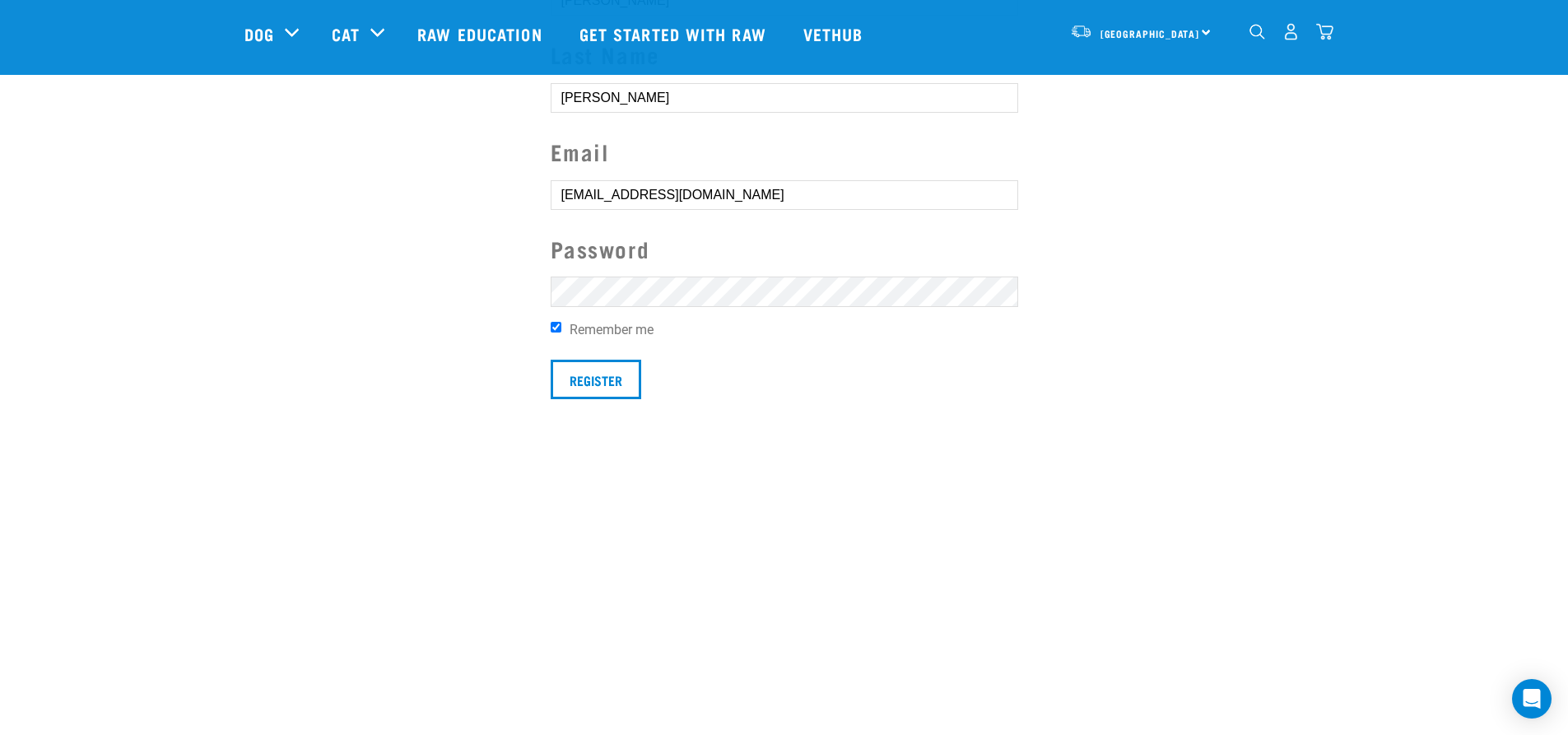
scroll to position [247, 0]
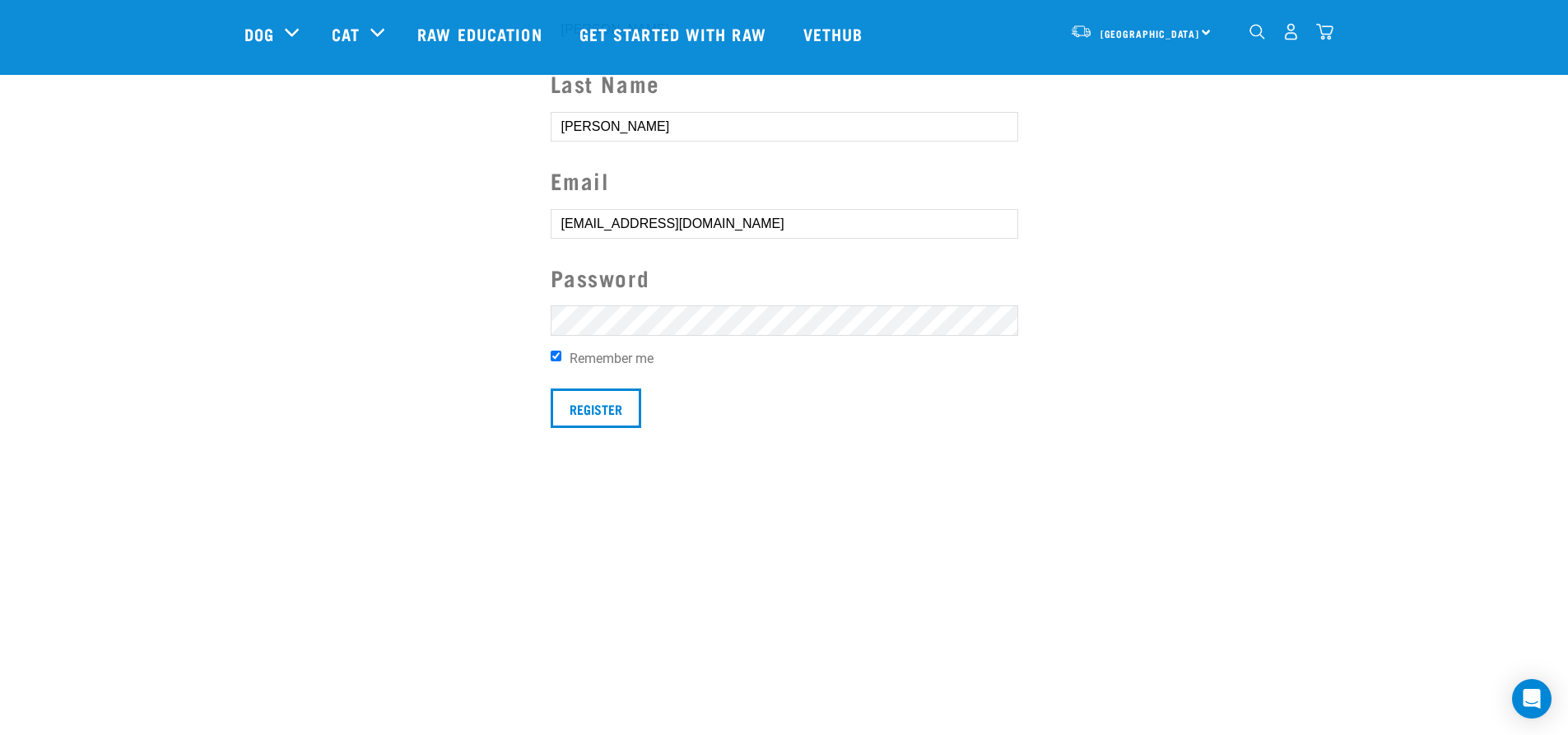
click at [1289, 38] on img "dropdown navigation" at bounding box center [1291, 32] width 17 height 17
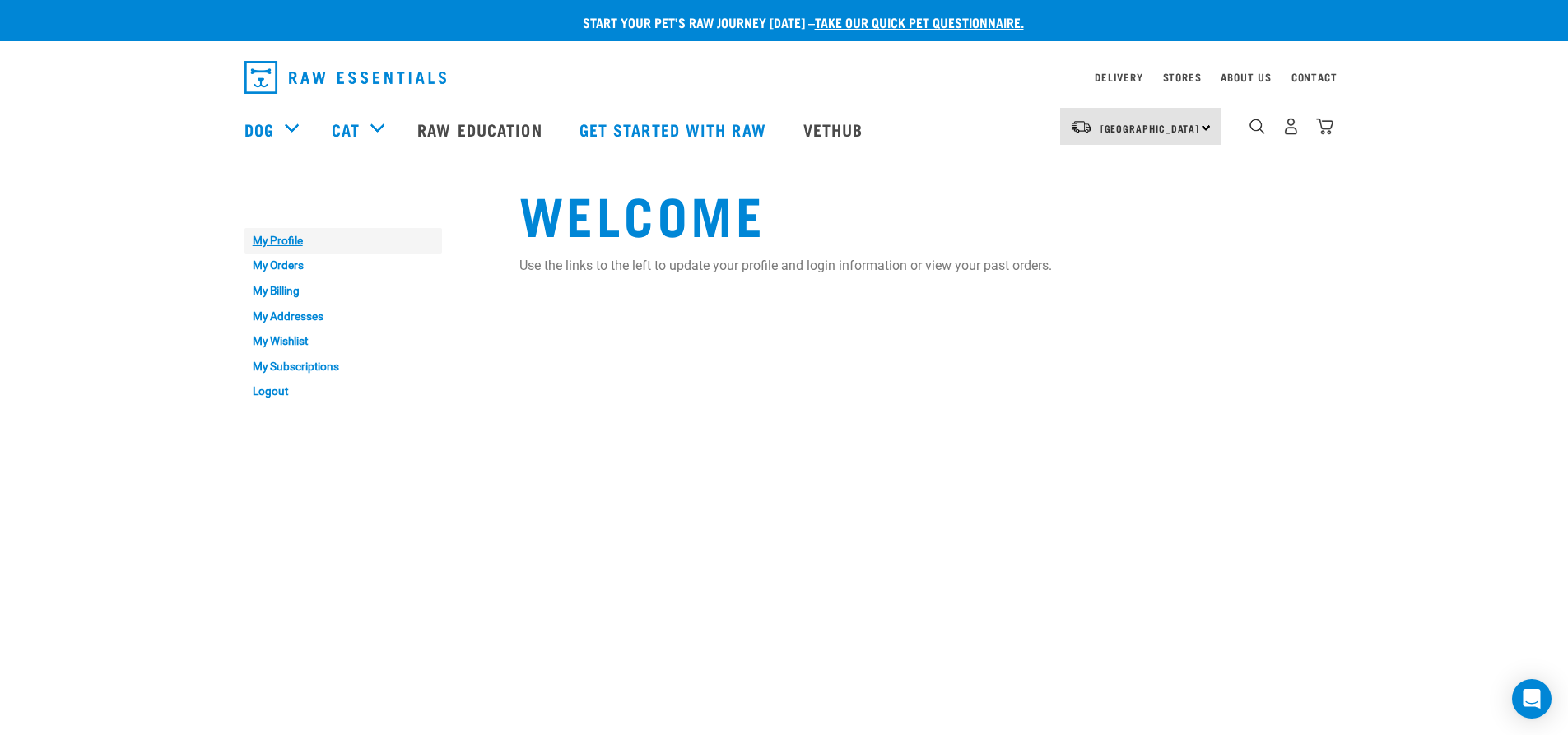
click at [273, 238] on link "My Profile" at bounding box center [343, 241] width 198 height 26
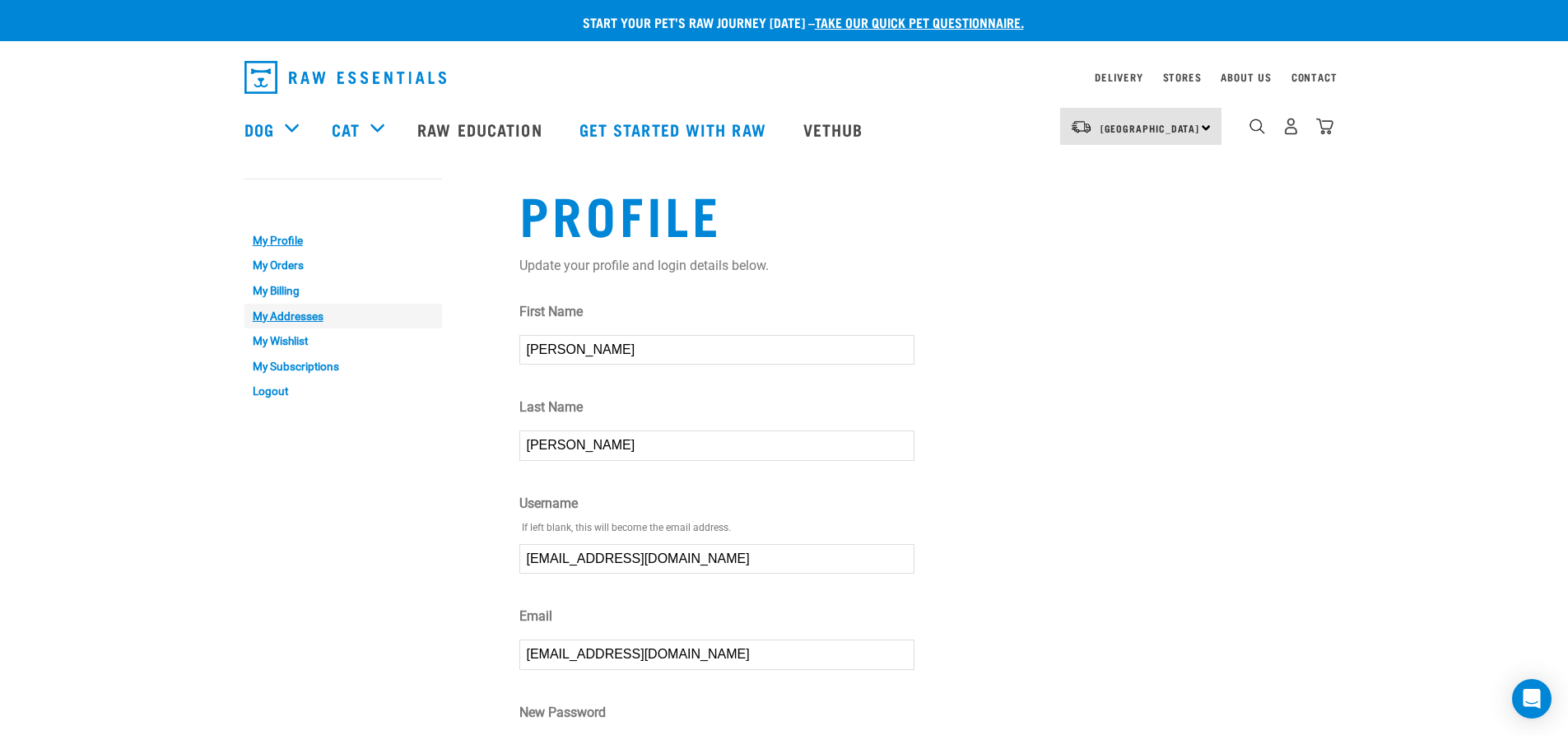
click at [274, 315] on link "My Addresses" at bounding box center [343, 316] width 198 height 26
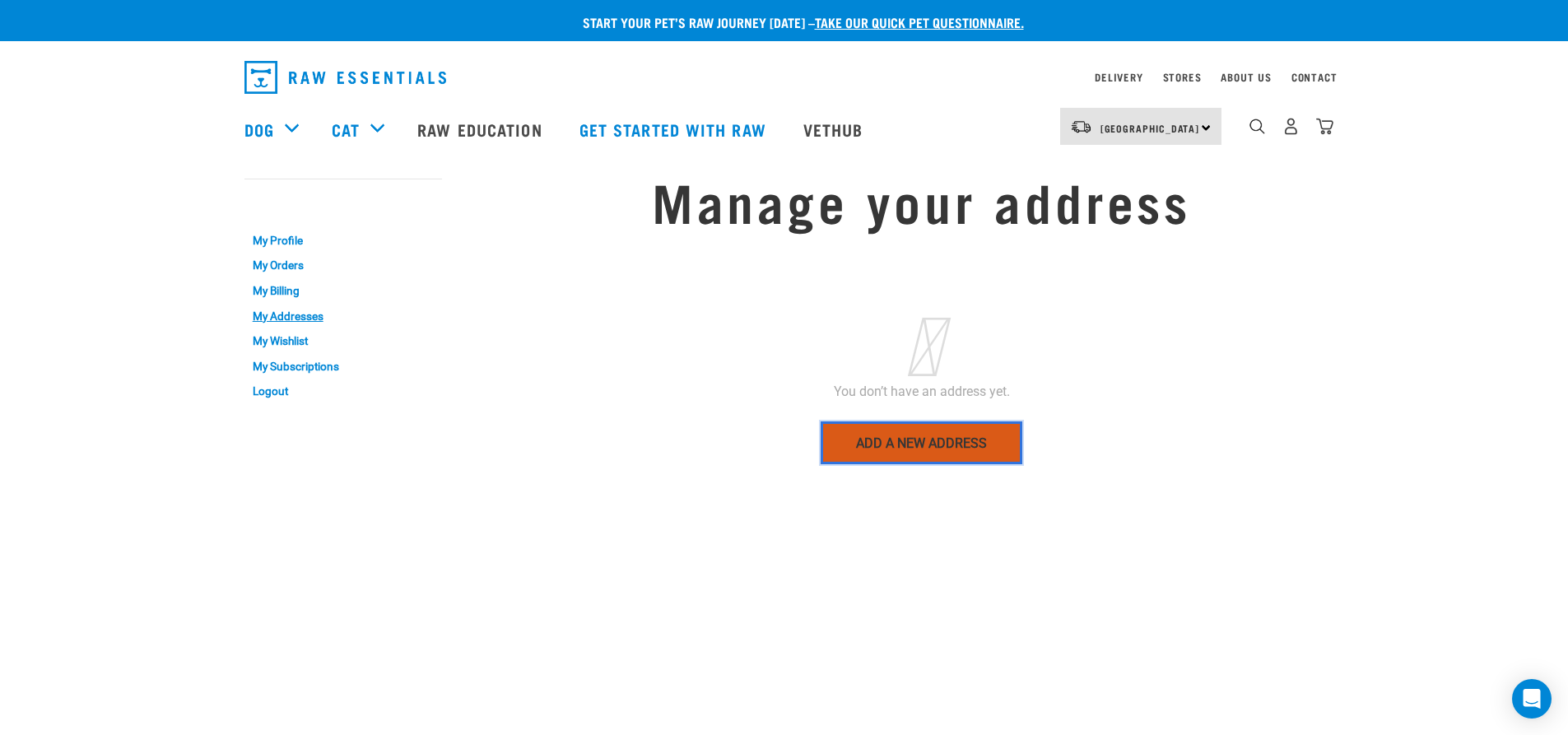
click at [921, 448] on link "Add a new address" at bounding box center [921, 444] width 201 height 43
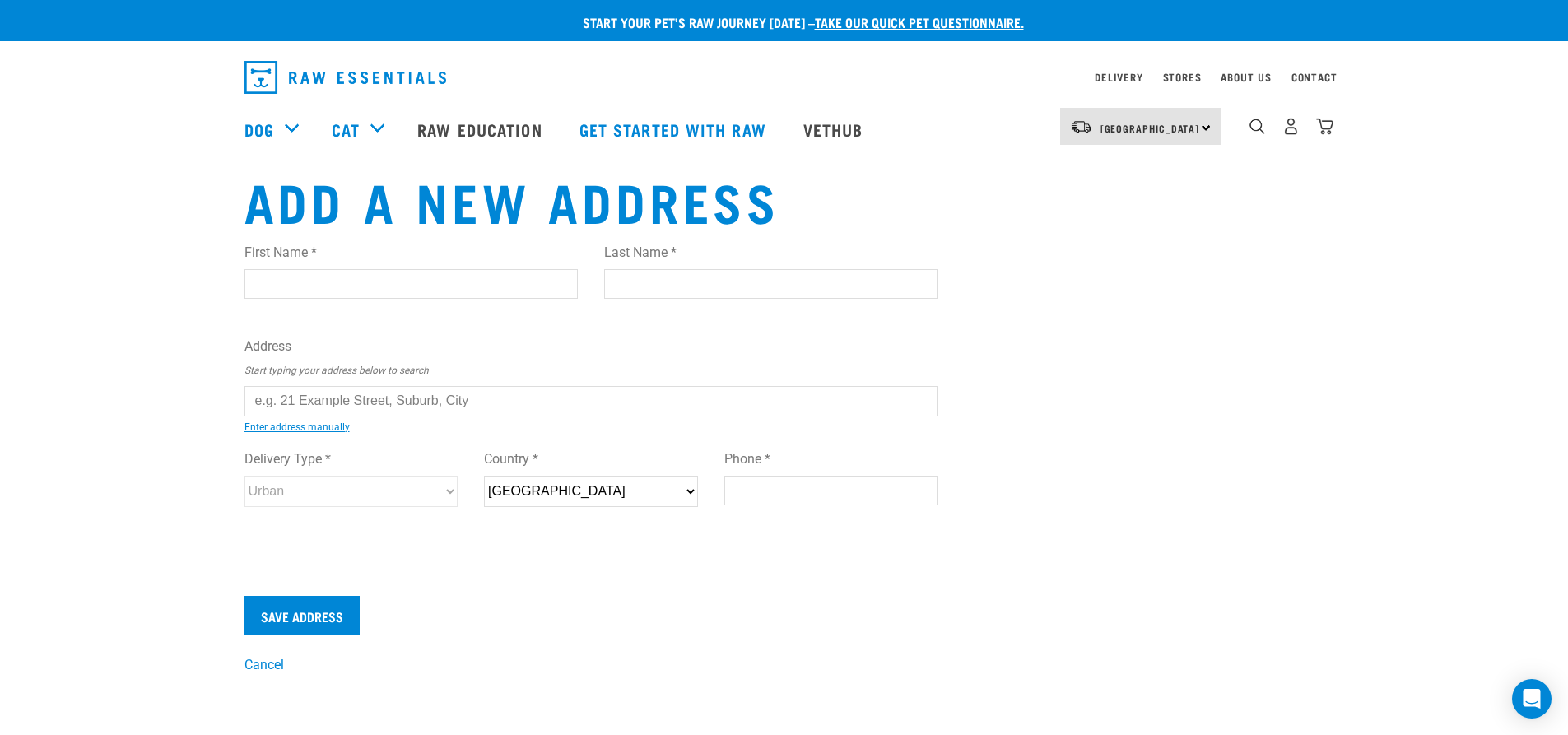
click at [344, 284] on input "First Name *" at bounding box center [411, 284] width 334 height 29
type input "Gaynor"
click at [712, 277] on input "Last Name *" at bounding box center [771, 284] width 334 height 29
type input "Mills"
click at [411, 394] on input "text" at bounding box center [591, 401] width 694 height 29
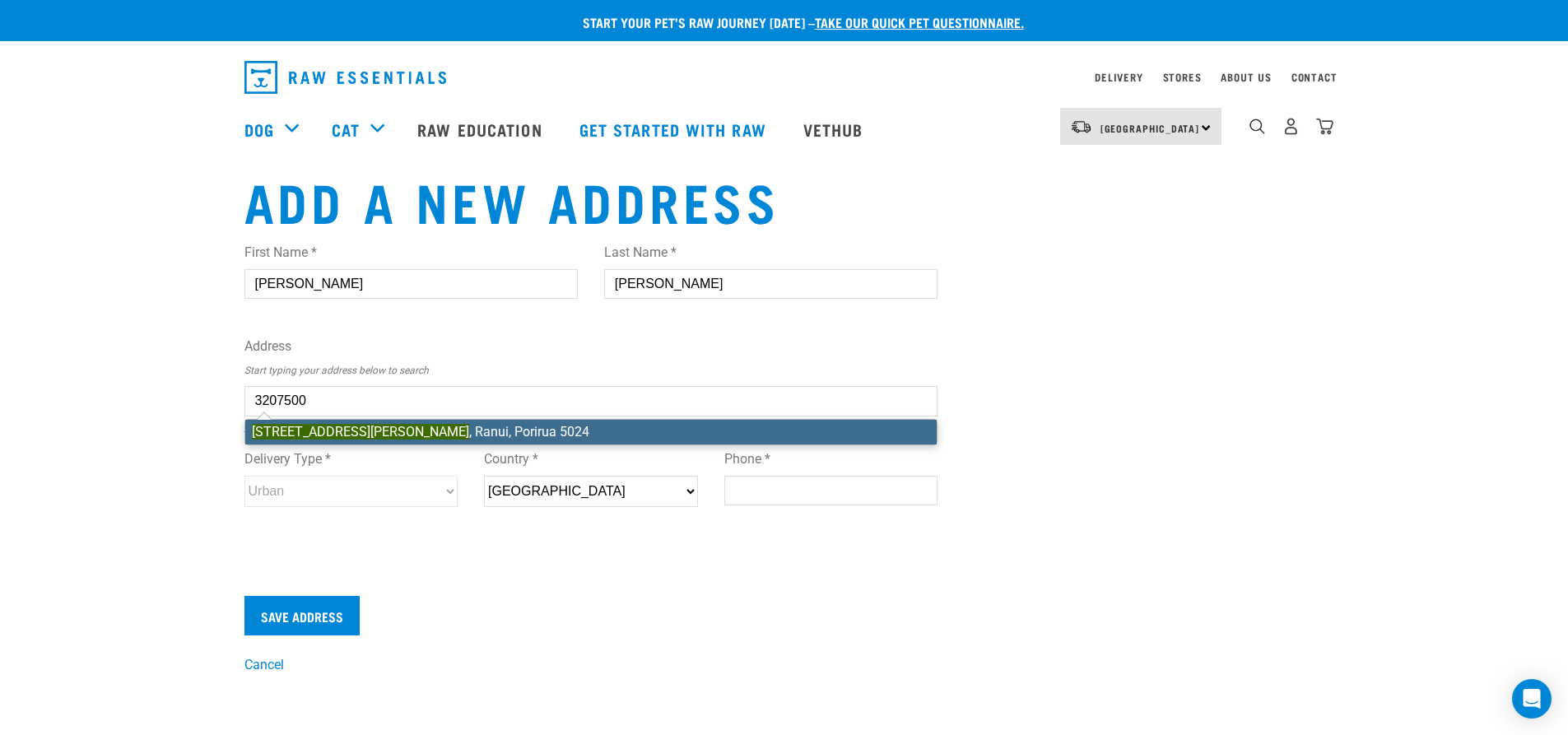
click at [424, 424] on li "11 Jackson Terrace , Ranui, Porirua 5024" at bounding box center [591, 432] width 692 height 25
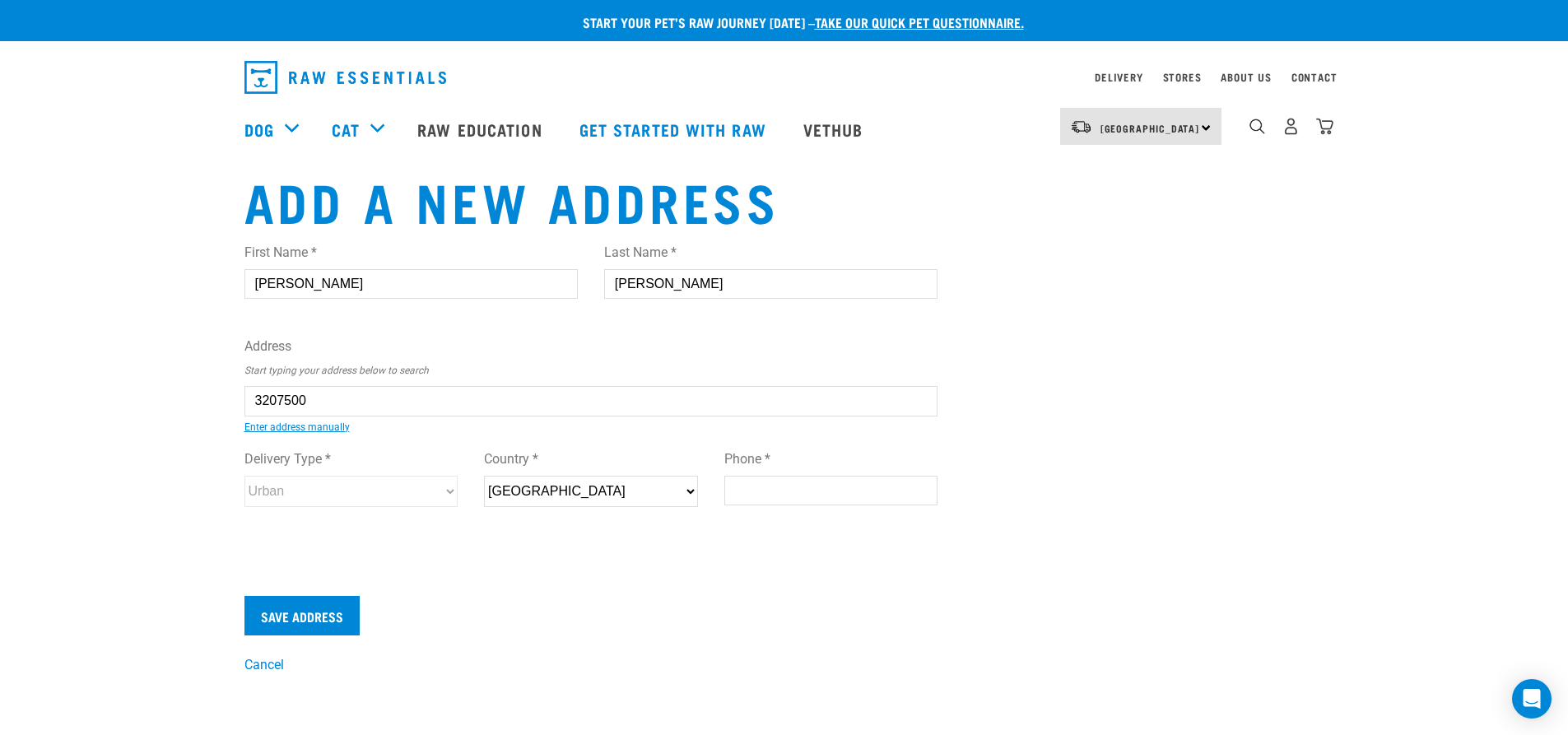
type input "11 Jackson Terrace, Ranui, Porirua 5024"
type input "11 Jackson Terrace"
type input "Ranui"
type input "Wellington"
select select "WGN"
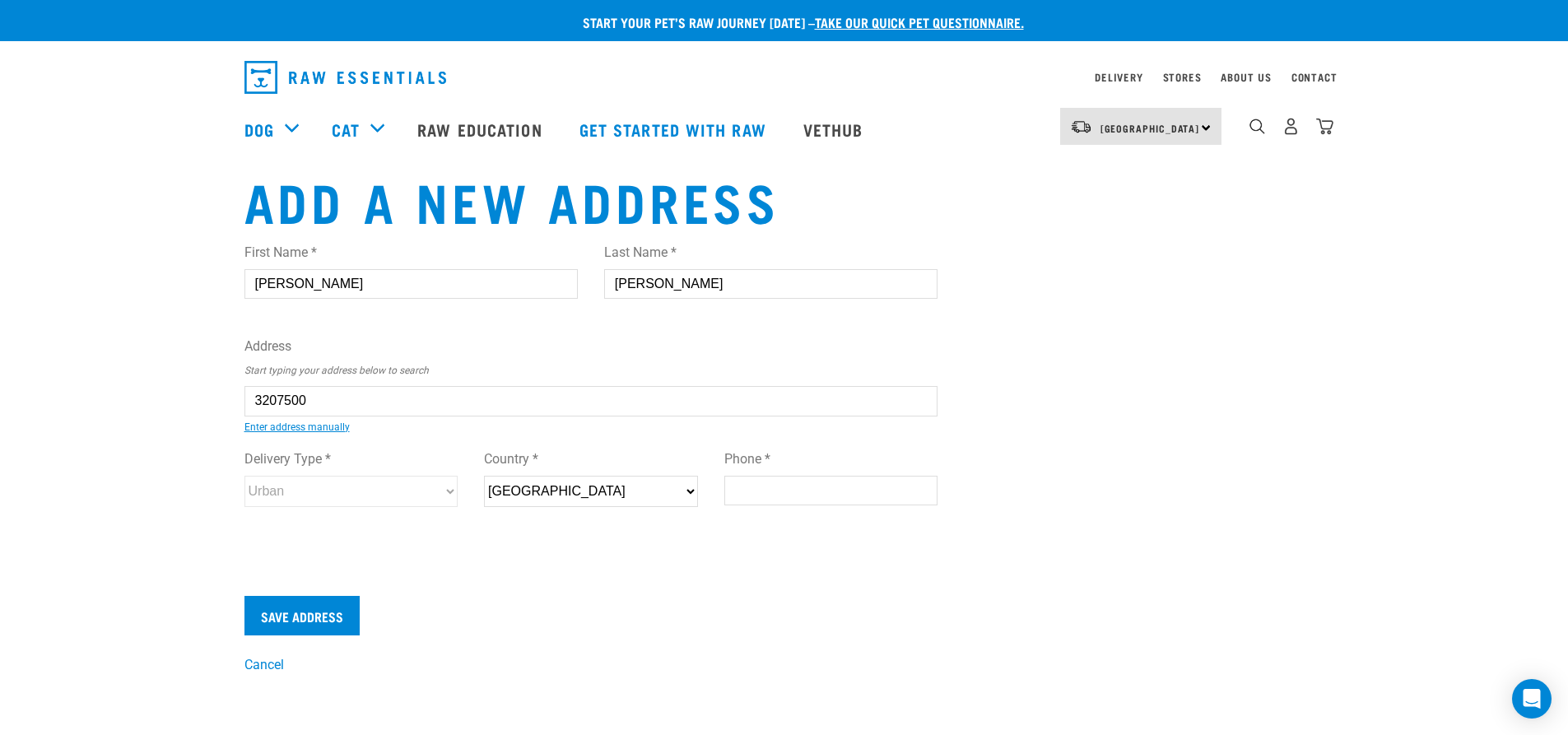
type input "5024"
select select "Urban"
type input "11 Jackson Terrace, Ranui, Porirua 5024"
click at [780, 494] on input "Phone *" at bounding box center [832, 490] width 214 height 29
type input "0278025856"
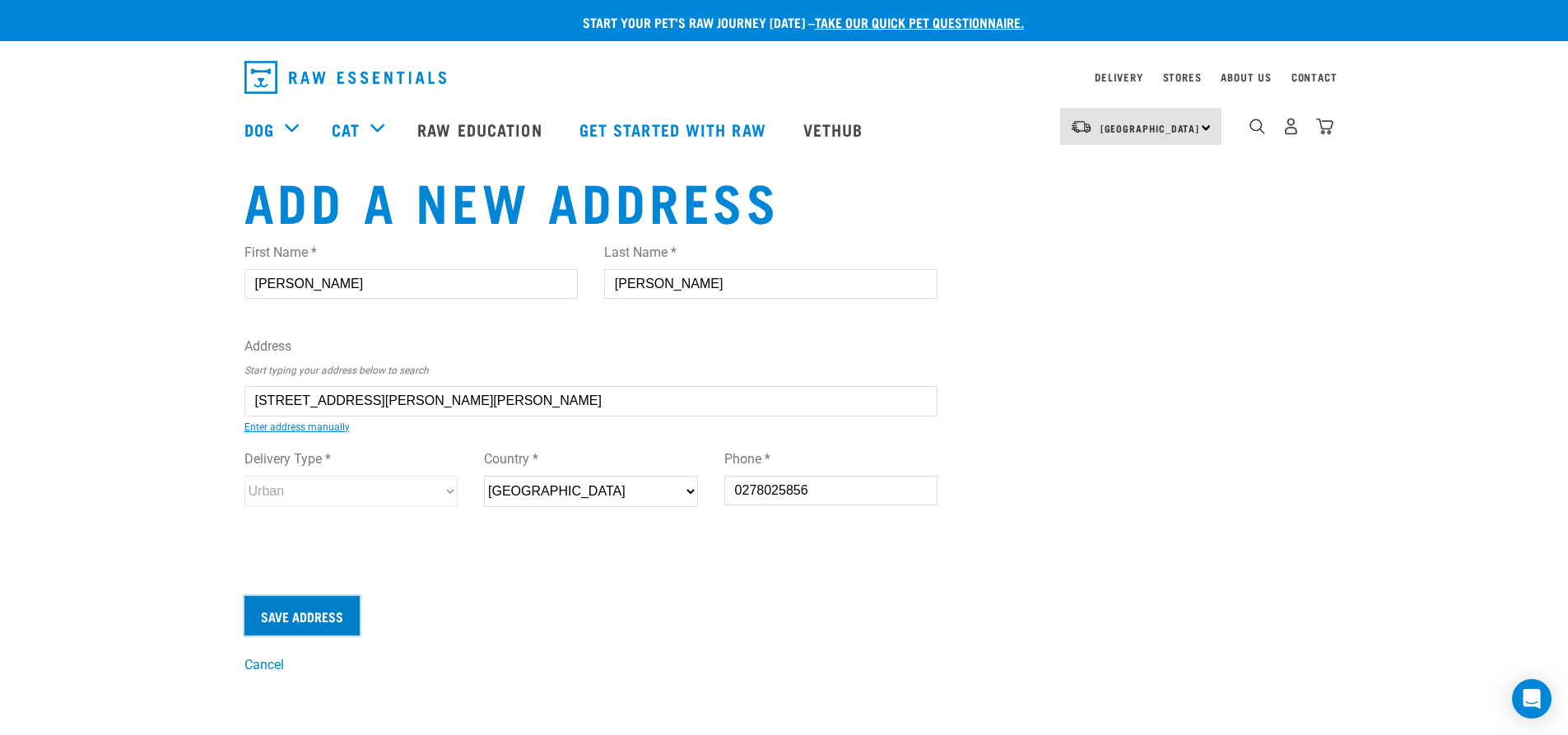
click at [316, 617] on input "Save Address" at bounding box center [302, 617] width 115 height 40
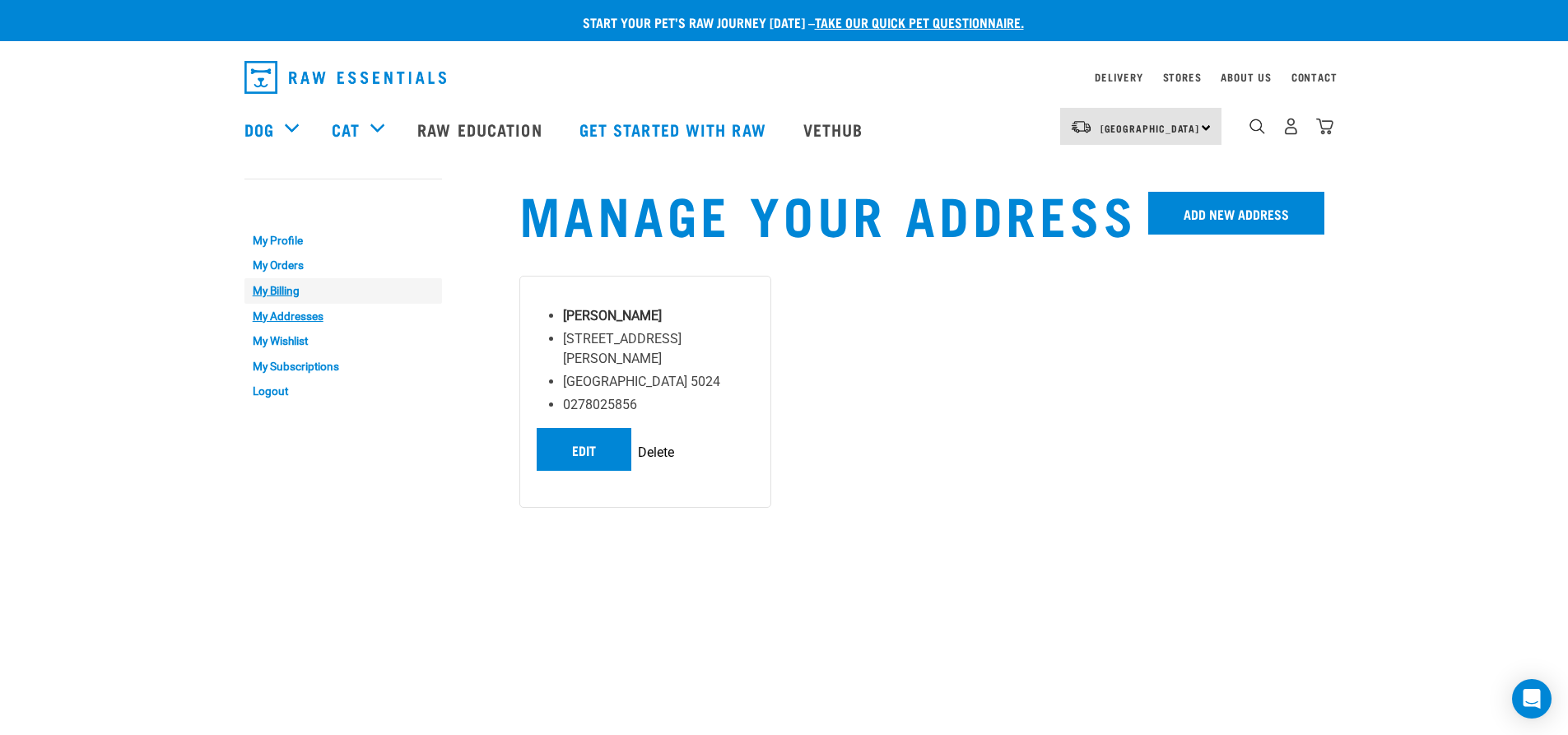
click at [284, 291] on link "My Billing" at bounding box center [343, 291] width 198 height 26
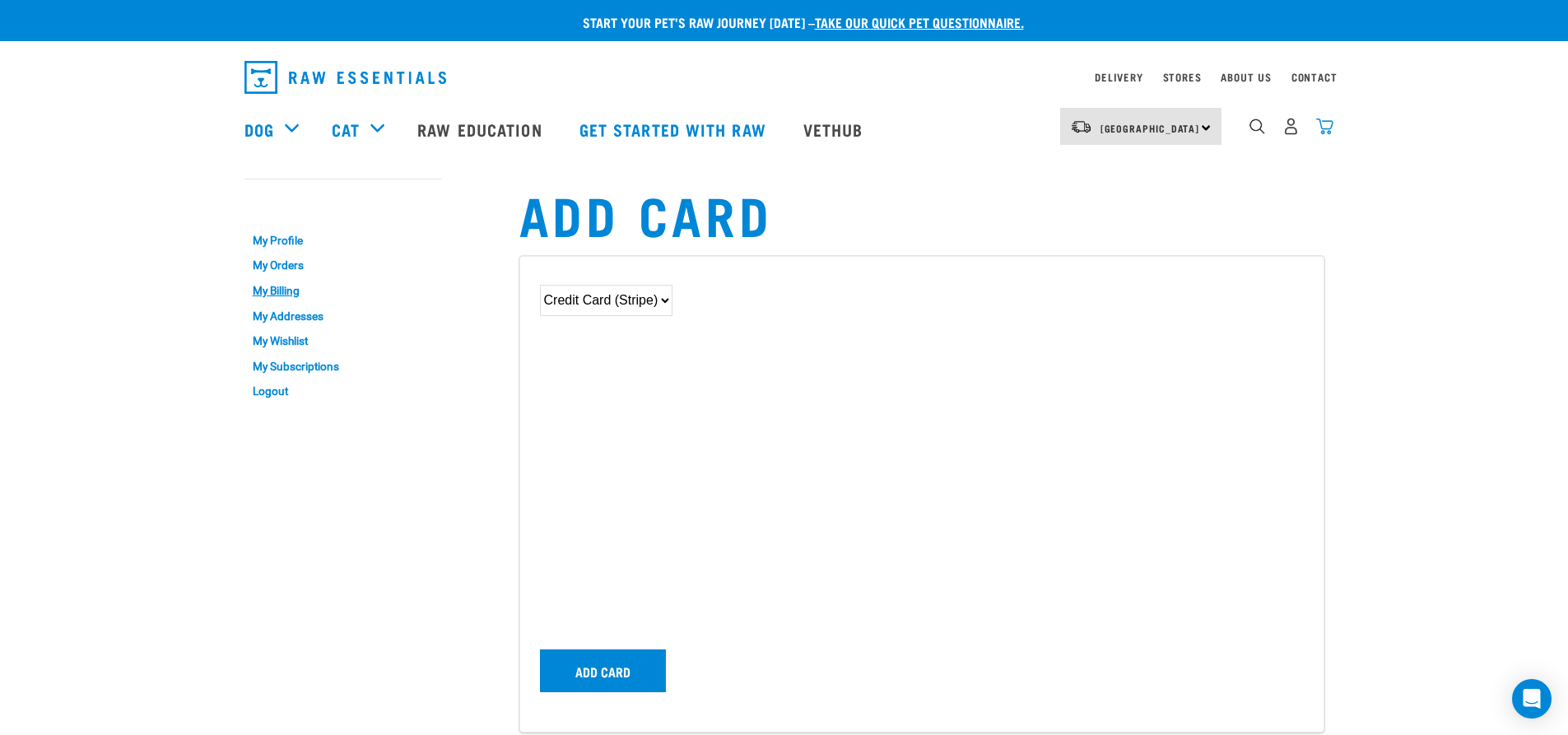
click at [1329, 130] on img "dropdown navigation" at bounding box center [1325, 126] width 17 height 17
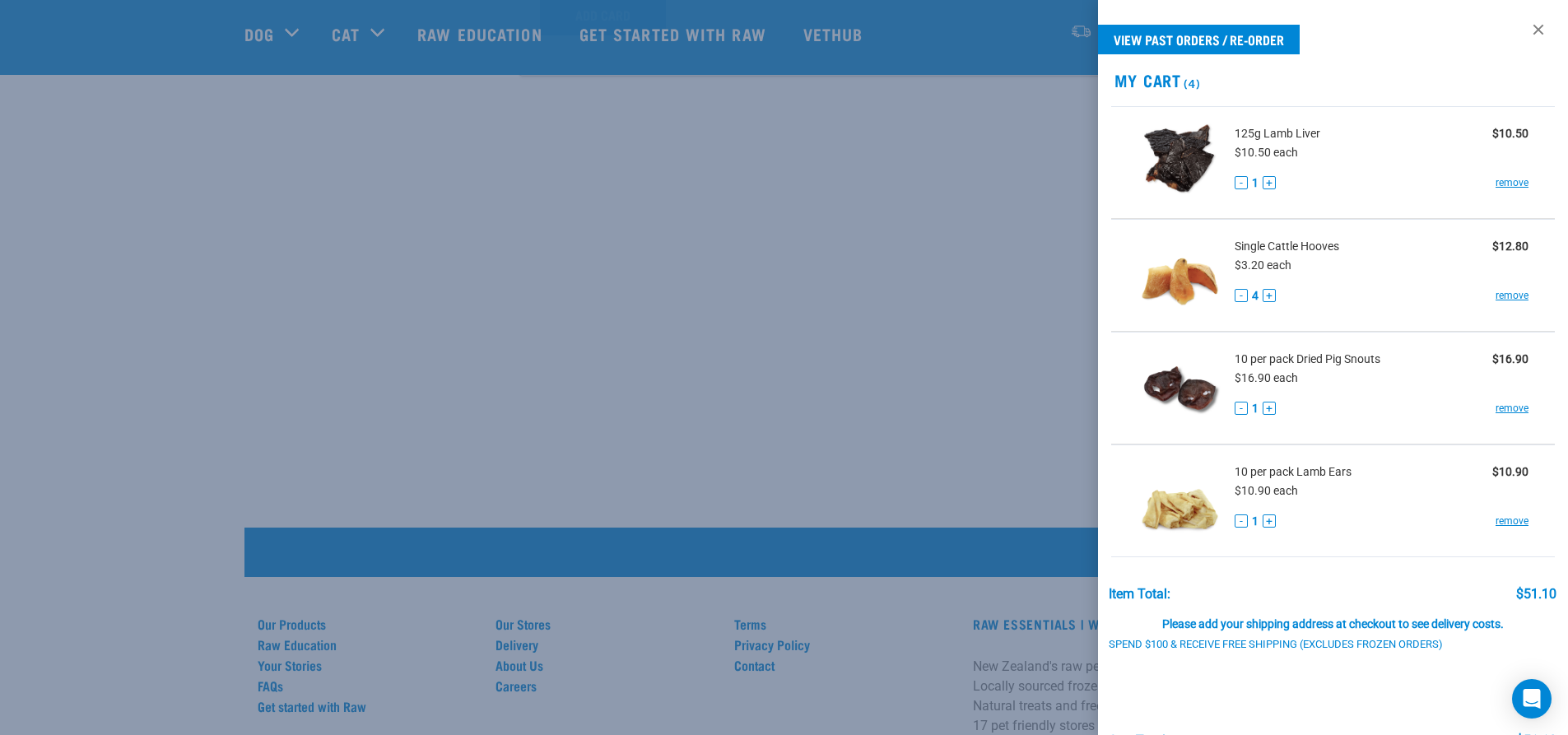
scroll to position [95, 0]
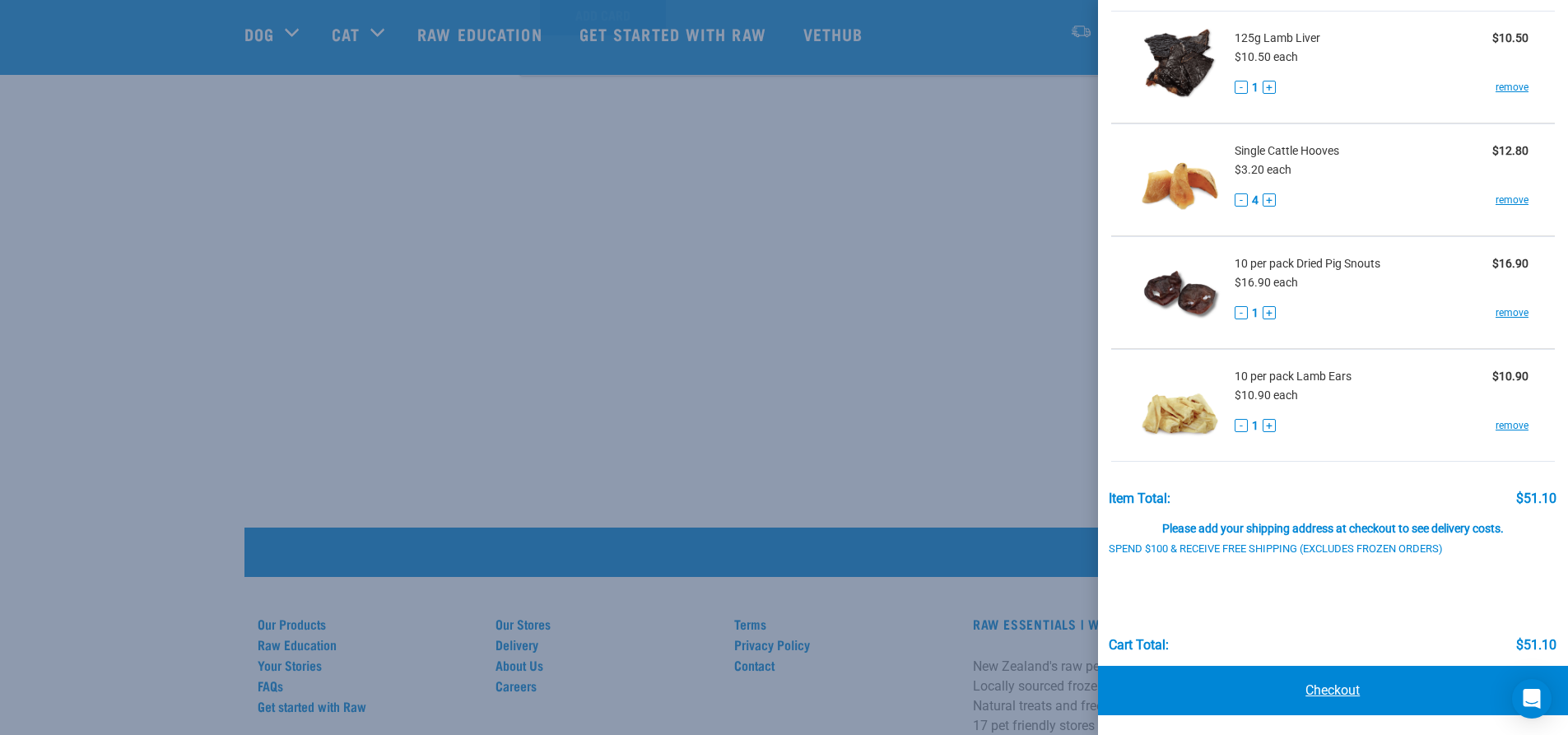
click at [1328, 686] on link "Checkout" at bounding box center [1333, 690] width 471 height 49
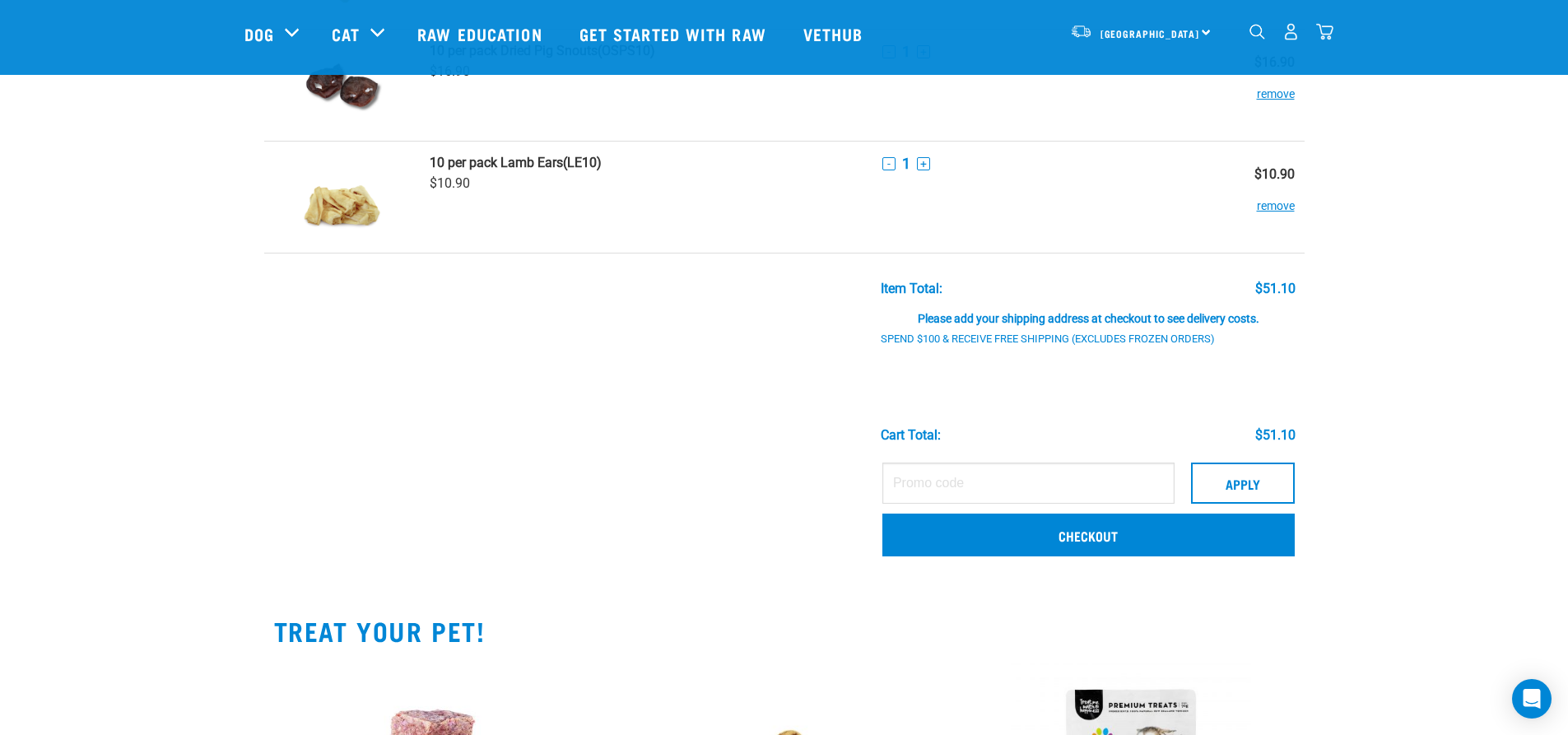
scroll to position [341, 0]
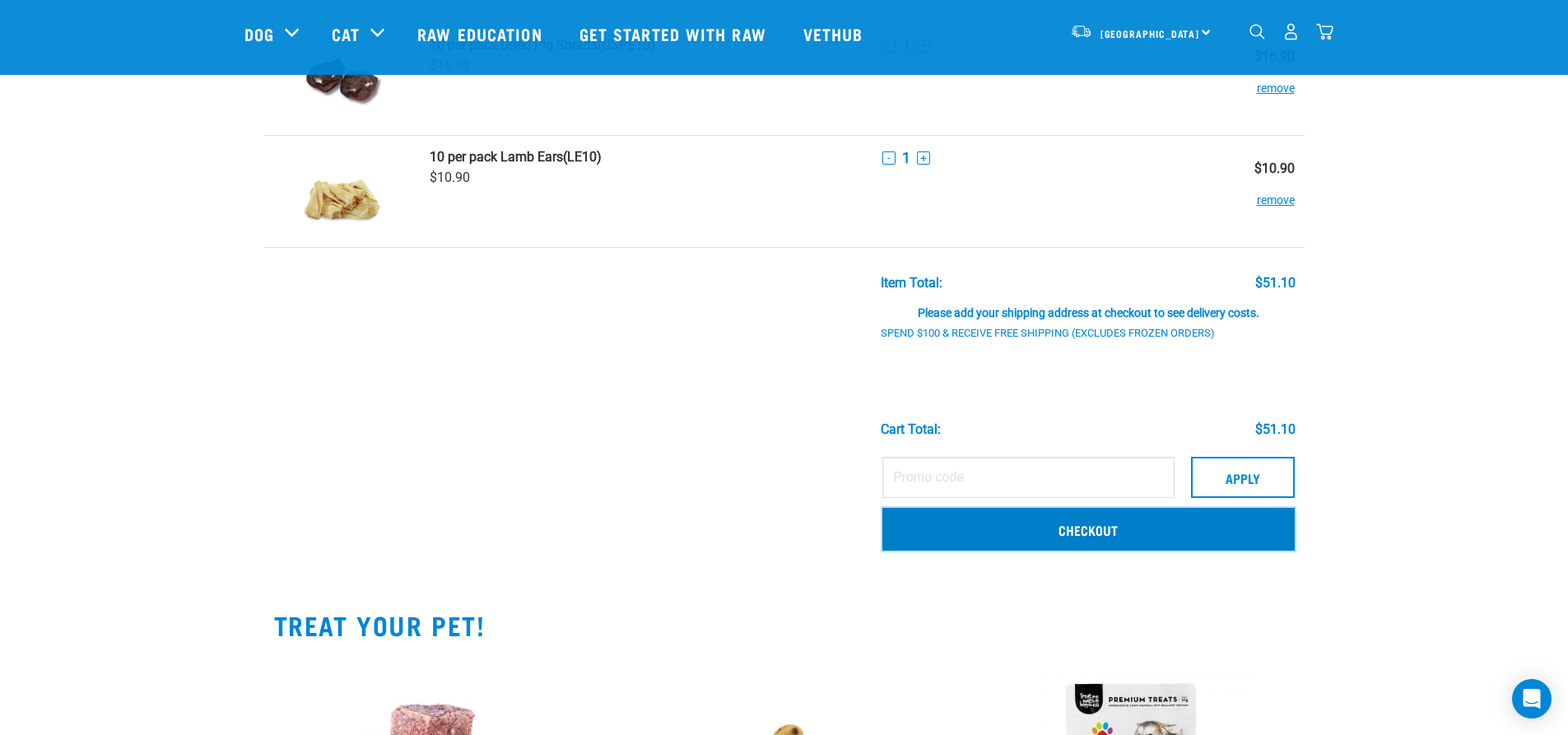
click at [1092, 536] on link "Checkout" at bounding box center [1088, 530] width 412 height 43
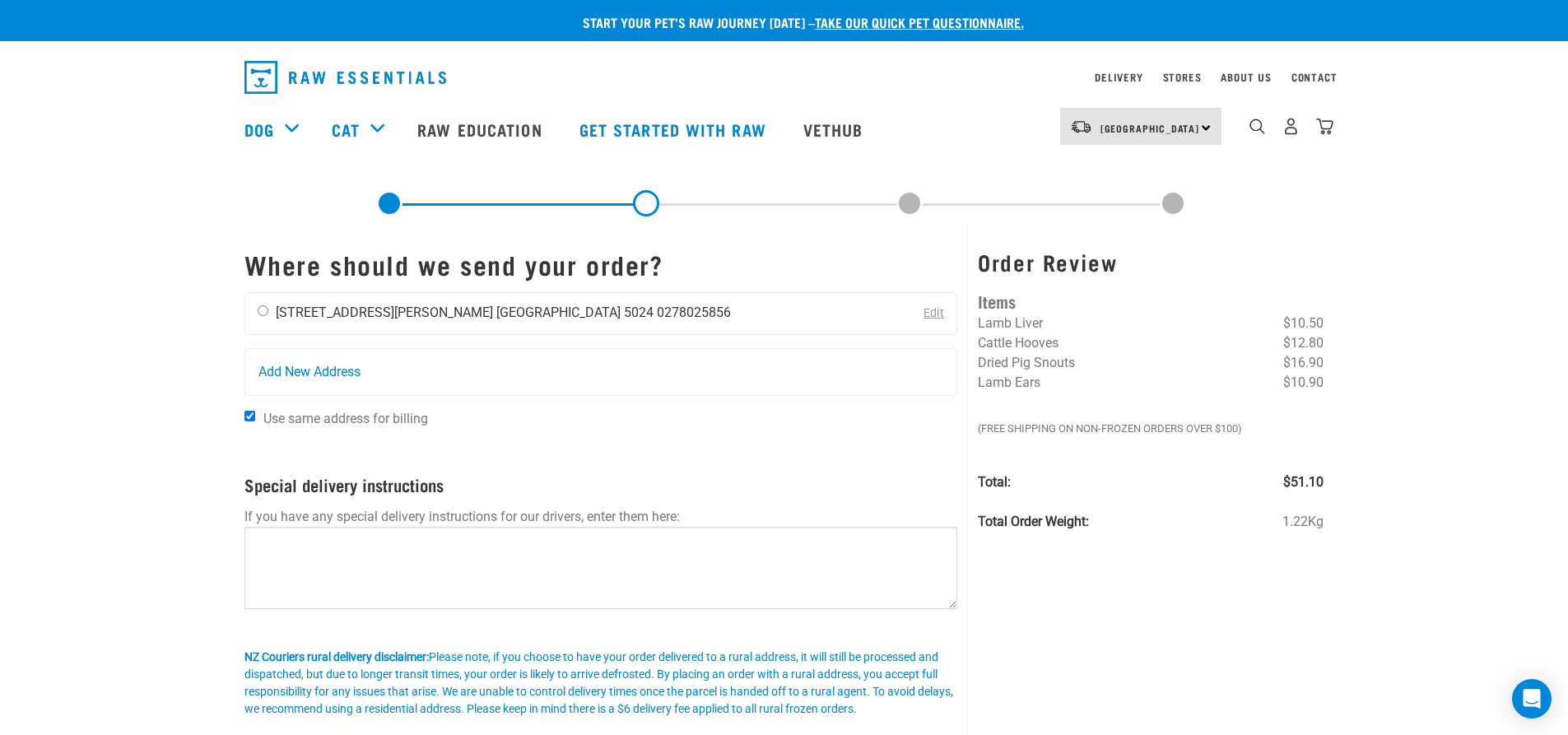
click at [265, 310] on input "radio" at bounding box center [263, 310] width 10 height 10
radio input "true"
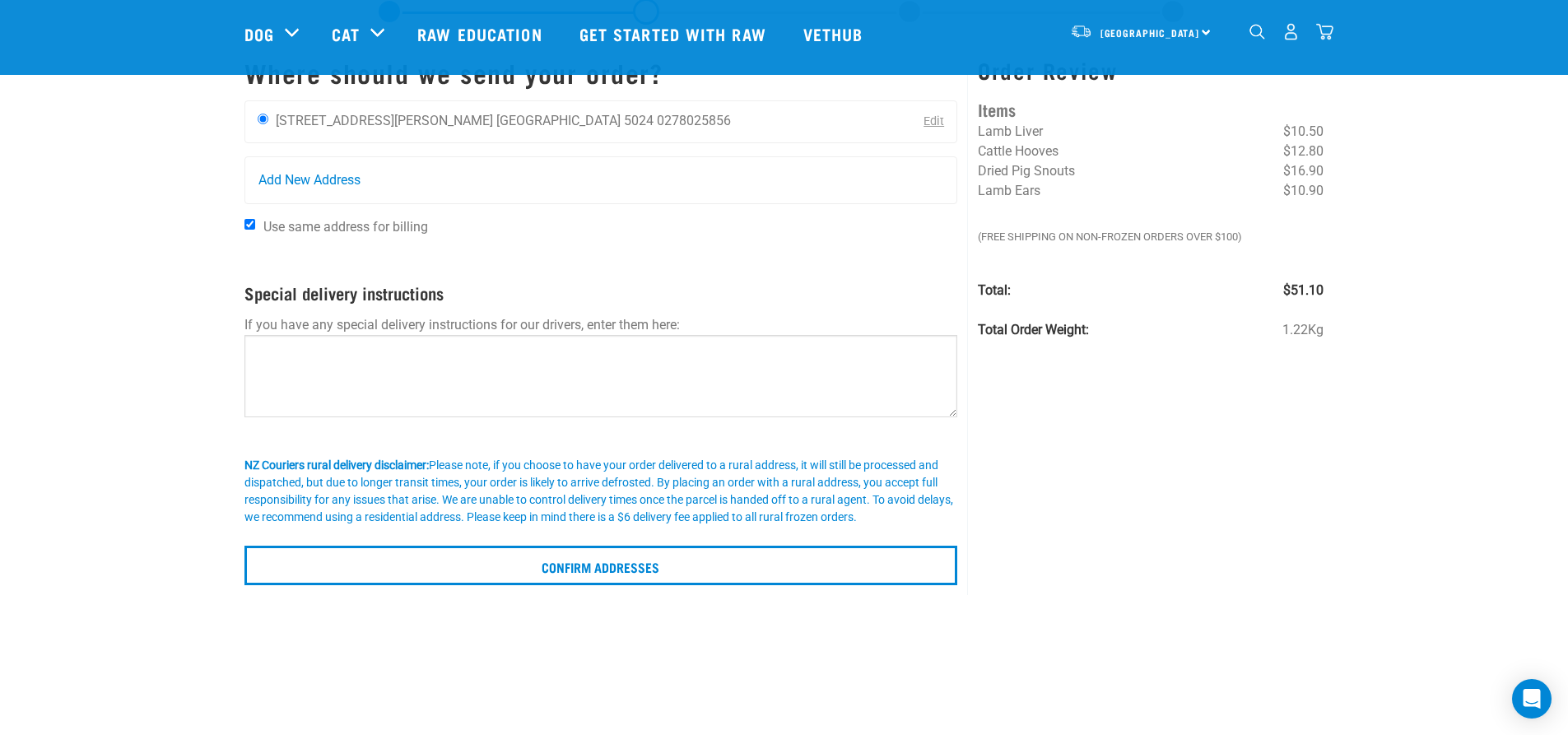
scroll to position [173, 0]
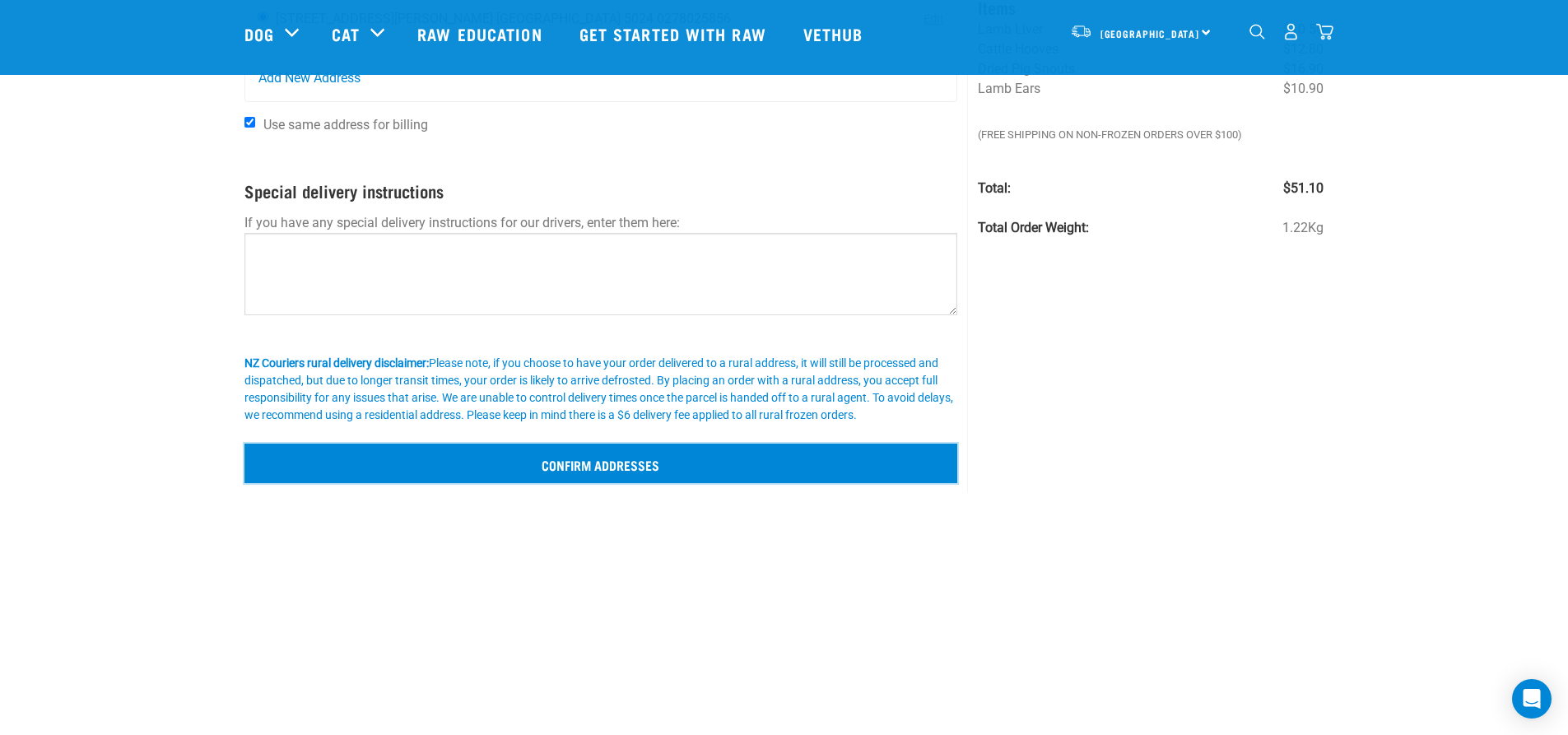
click at [629, 463] on input "Confirm addresses" at bounding box center [602, 463] width 714 height 40
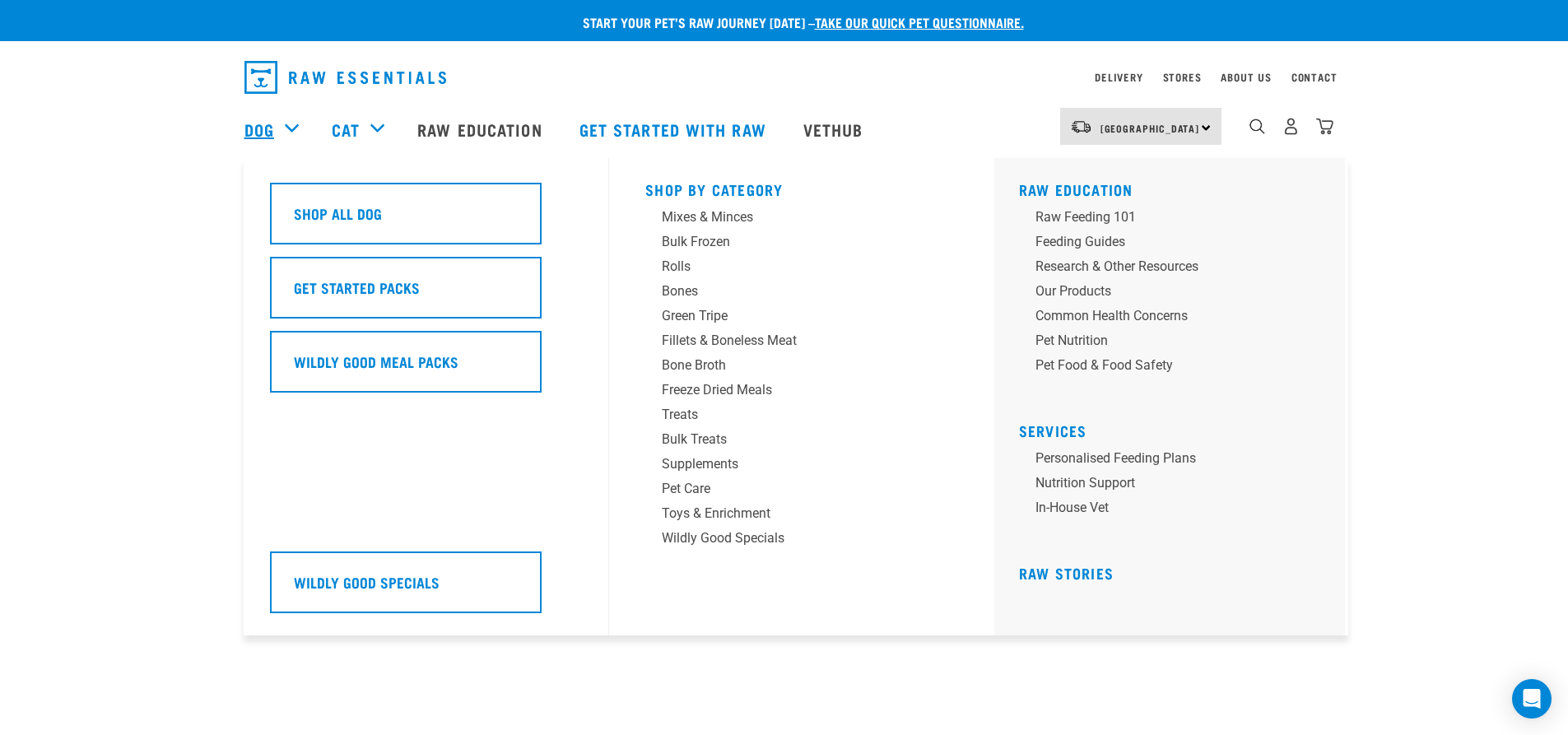
click at [264, 128] on link "Dog" at bounding box center [259, 129] width 29 height 25
